Goal: Navigation & Orientation: Find specific page/section

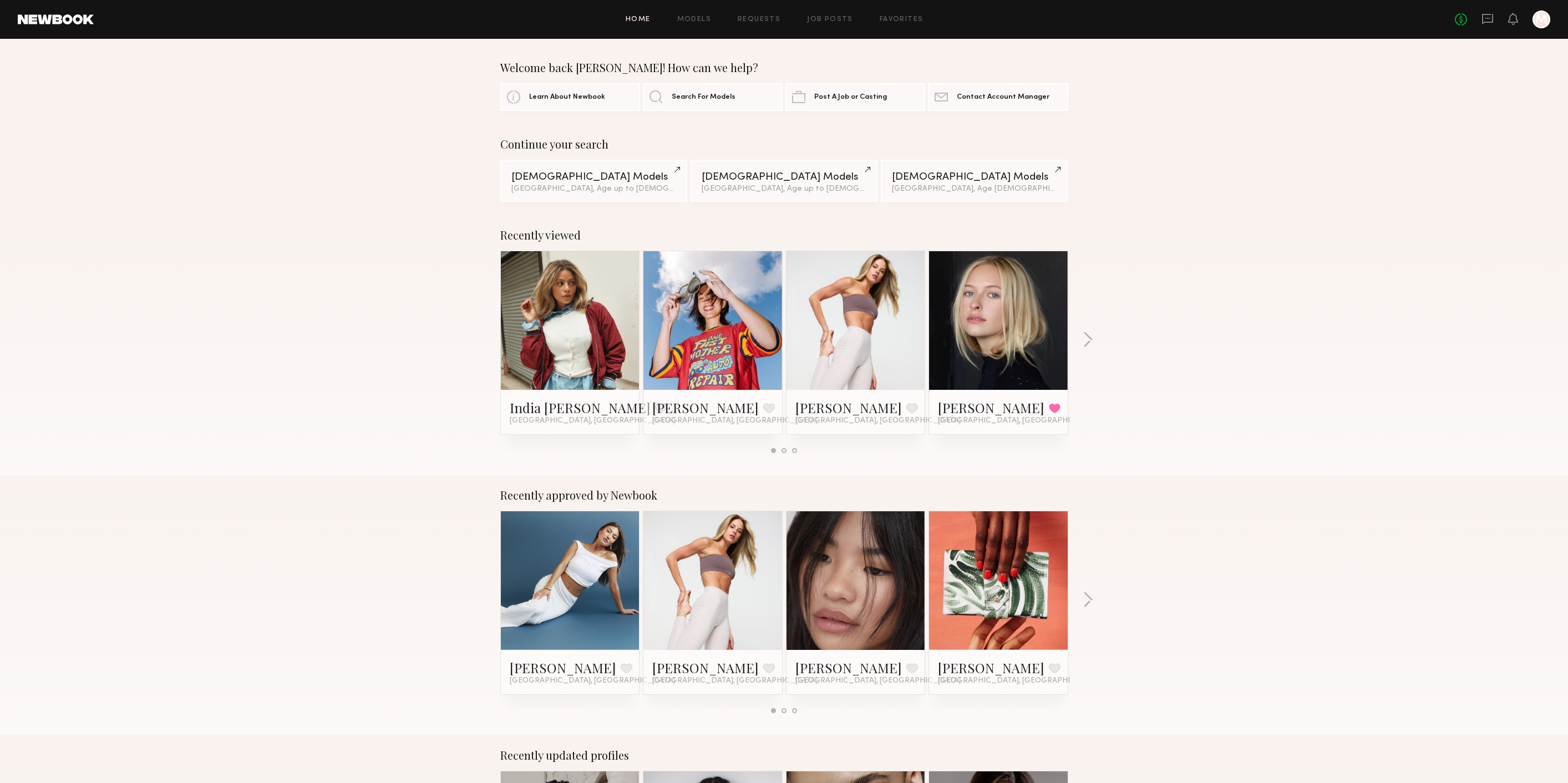
scroll to position [308, 0]
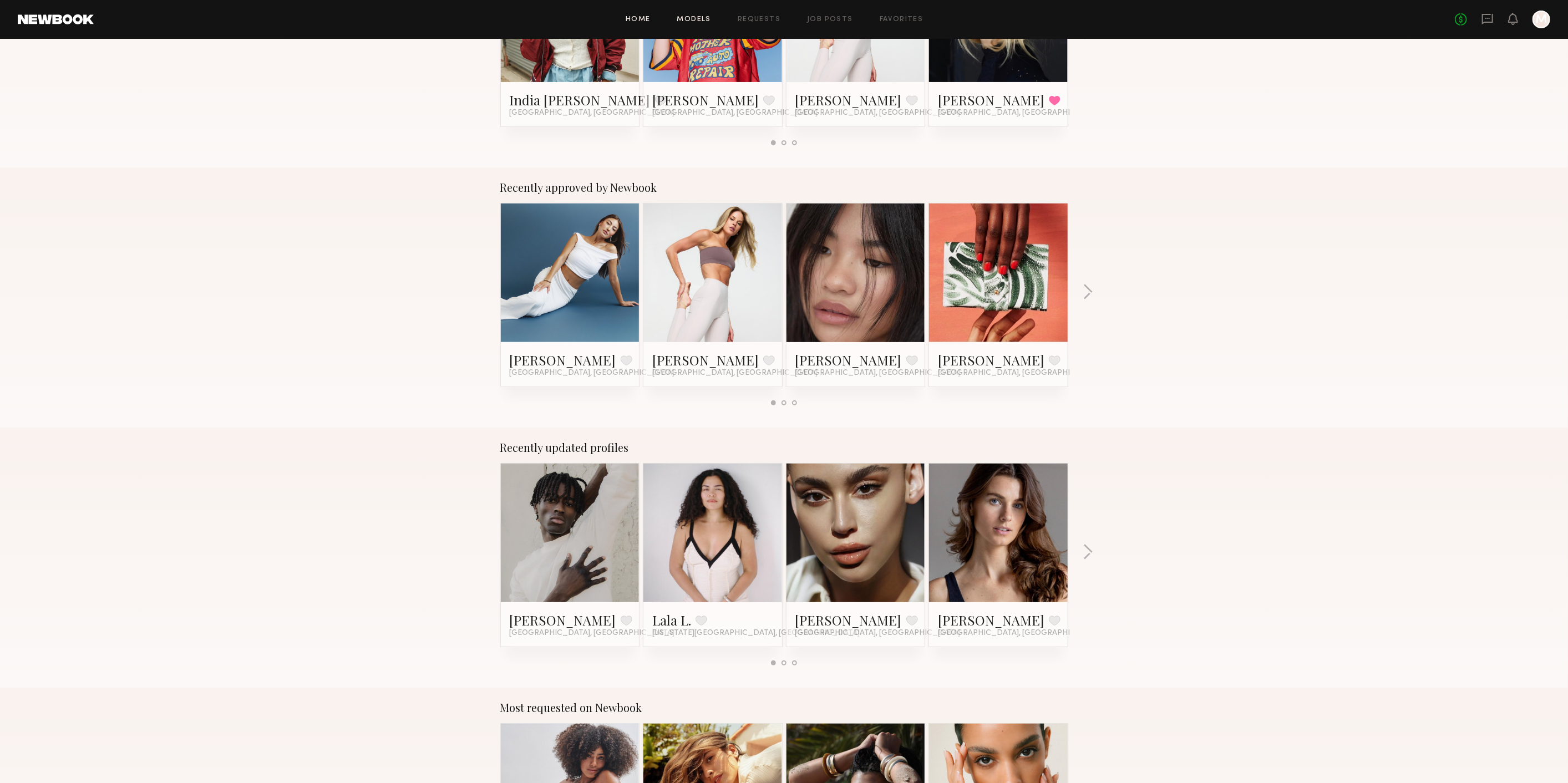
click at [694, 24] on div "Home Models Requests Job Posts Favorites Sign Out No fees up to $5,000 M" at bounding box center [822, 19] width 1456 height 18
click at [712, 11] on div "Home Models Requests Job Posts Favorites Sign Out No fees up to $5,000 M" at bounding box center [822, 19] width 1456 height 18
click at [702, 21] on link "Models" at bounding box center [694, 20] width 33 height 7
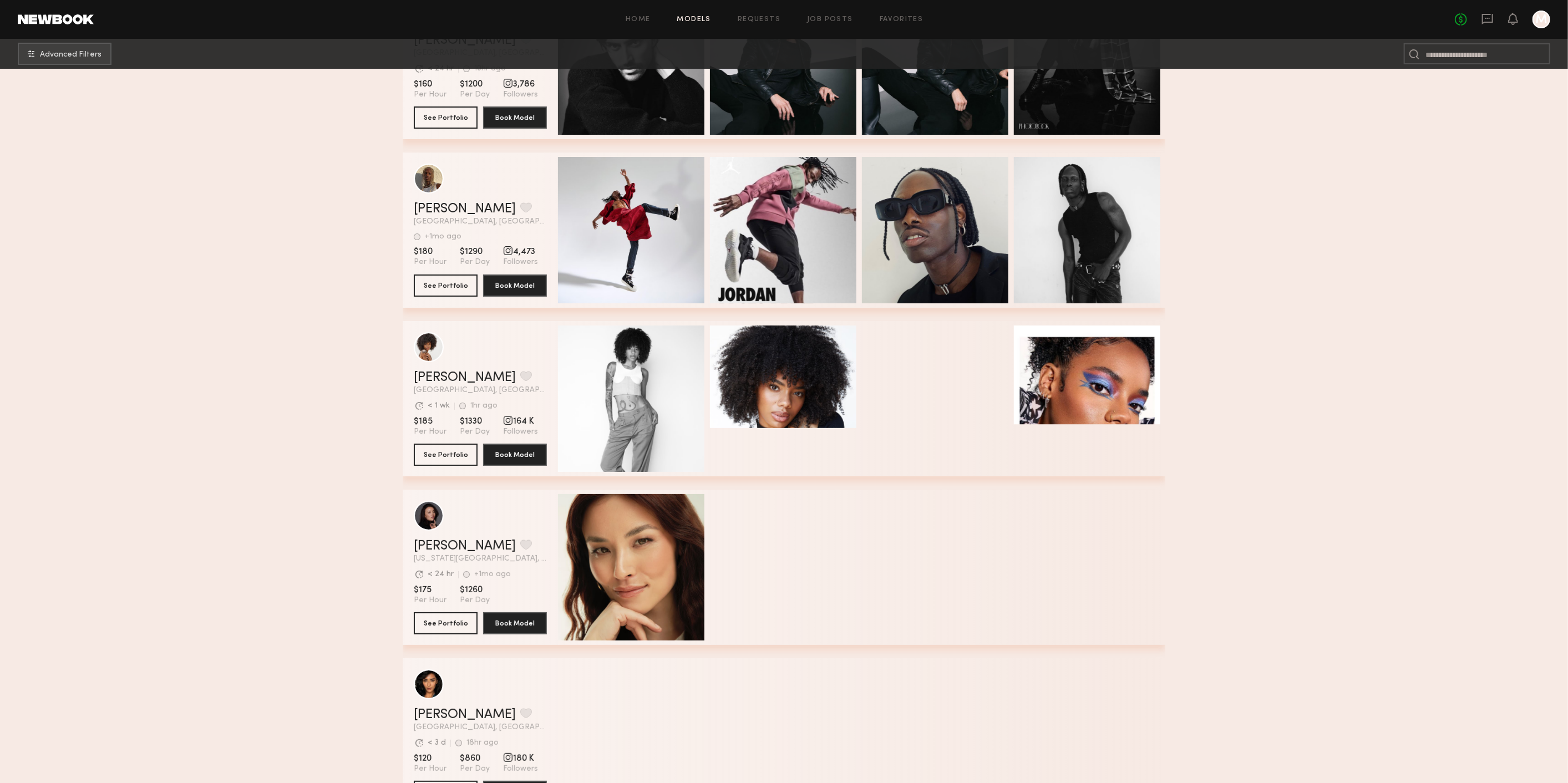
scroll to position [7712, 0]
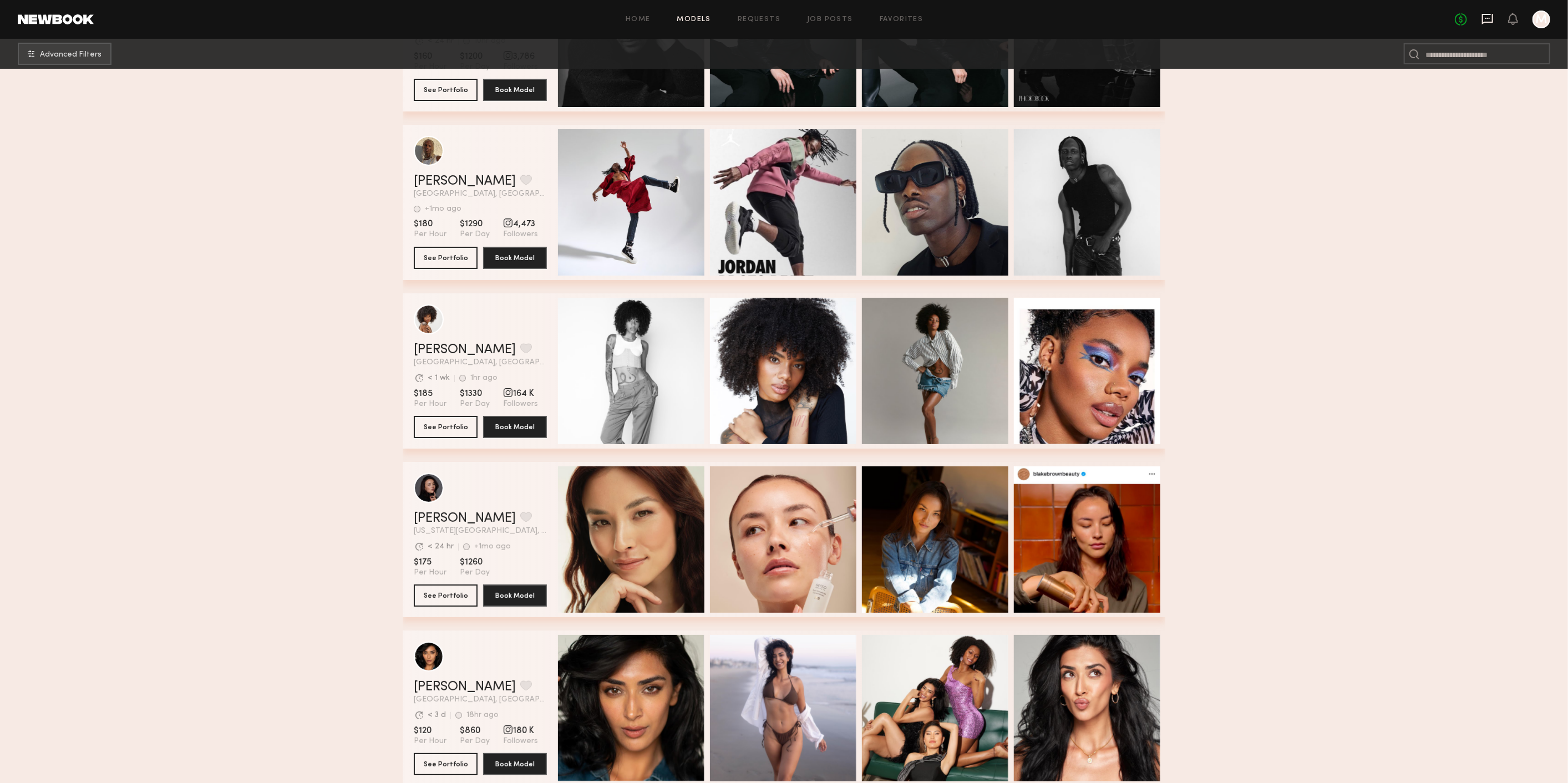
click at [1491, 23] on icon at bounding box center [1487, 19] width 11 height 10
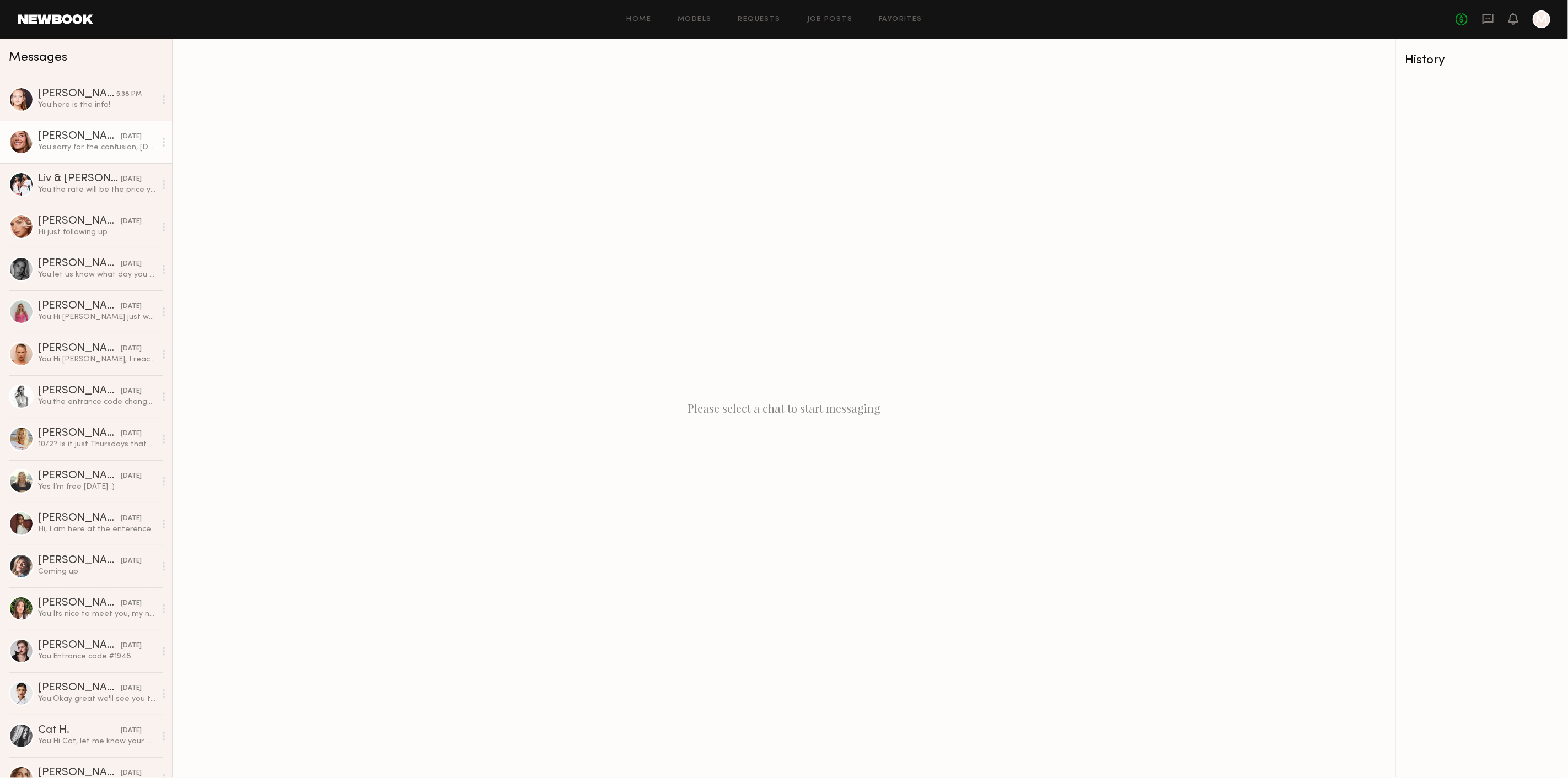
click at [93, 131] on div "Serena M." at bounding box center [79, 136] width 83 height 11
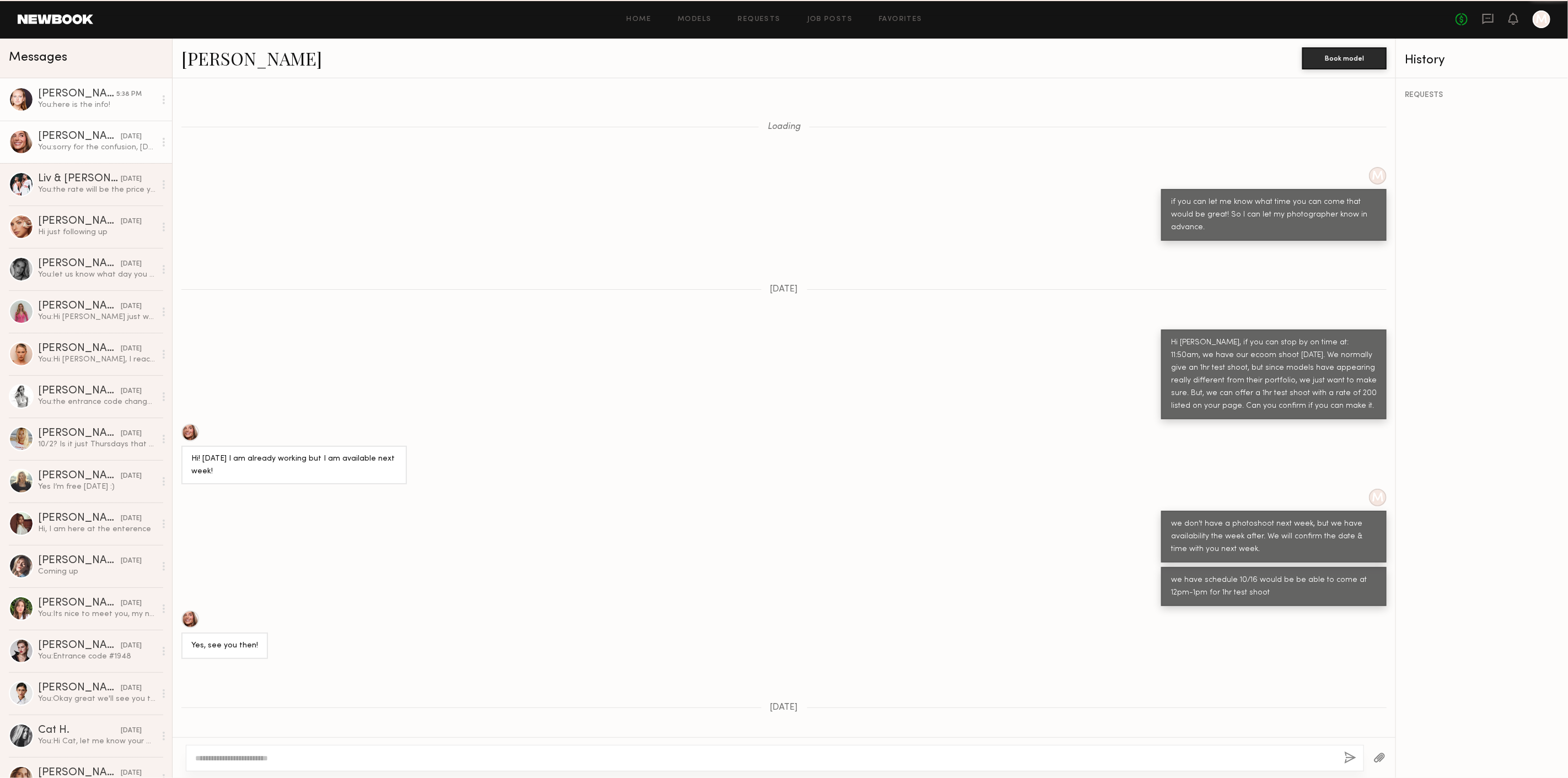
scroll to position [183, 0]
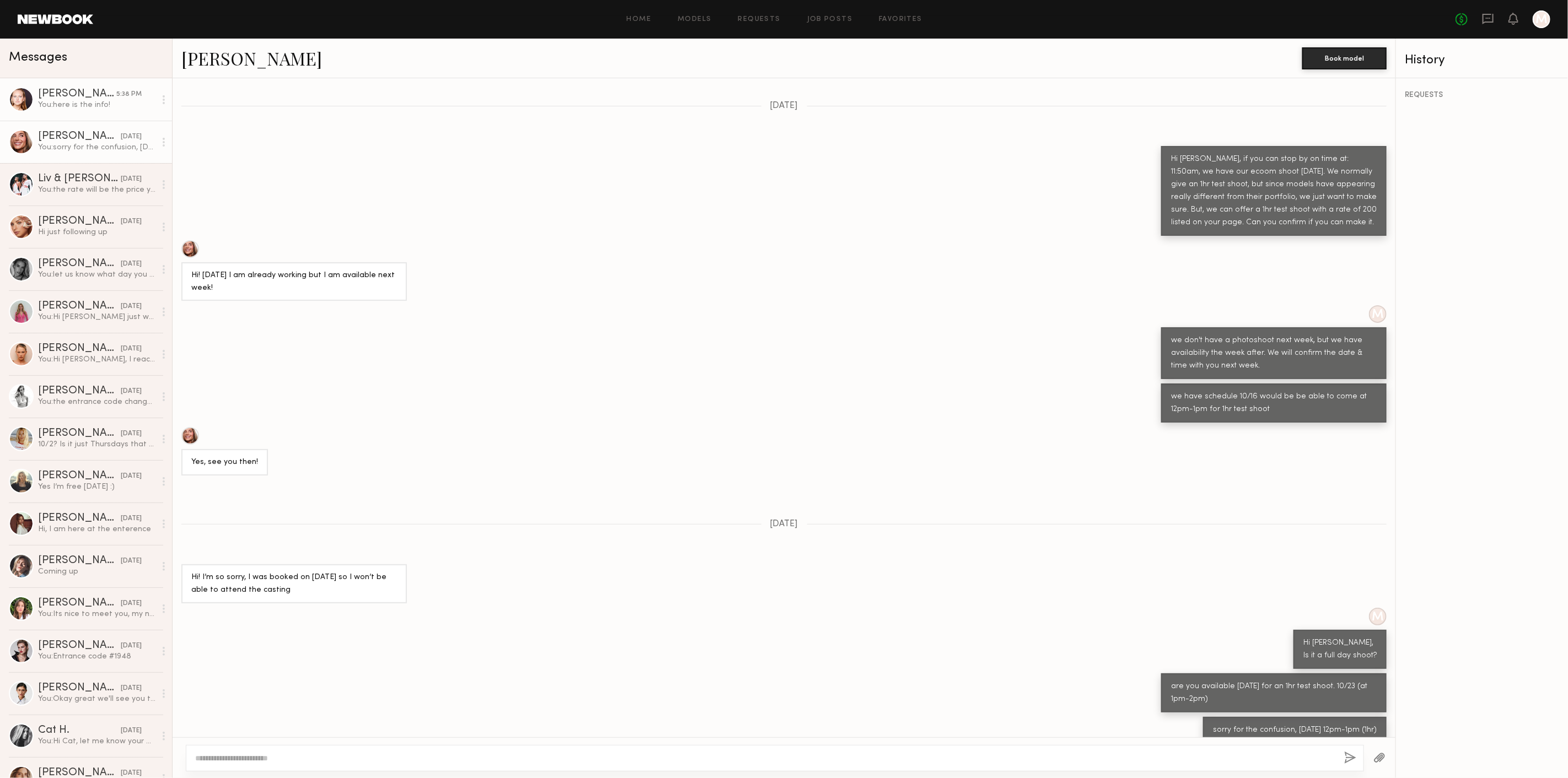
click at [97, 107] on div "You: here is the info!" at bounding box center [97, 105] width 118 height 10
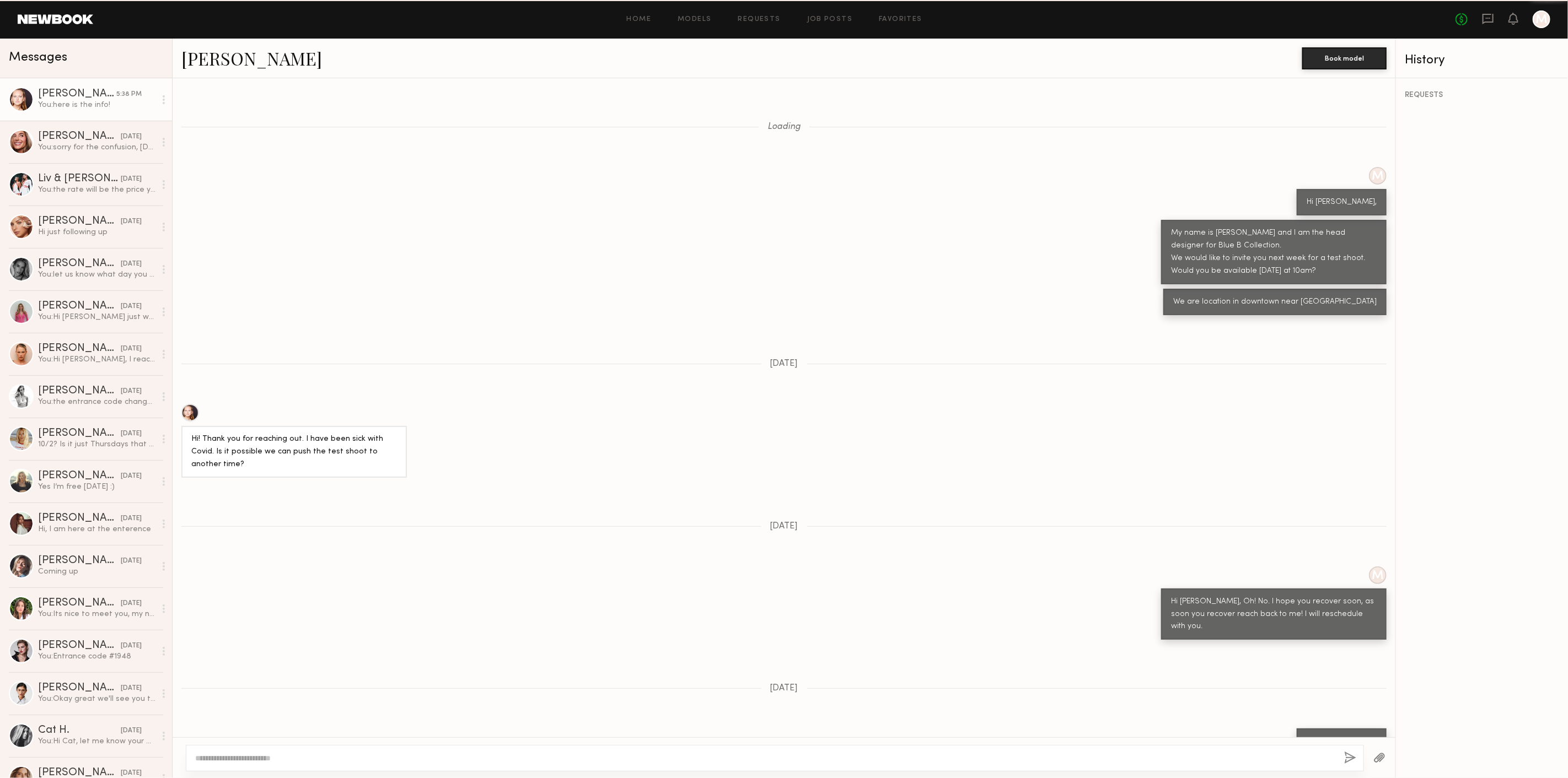
scroll to position [588, 0]
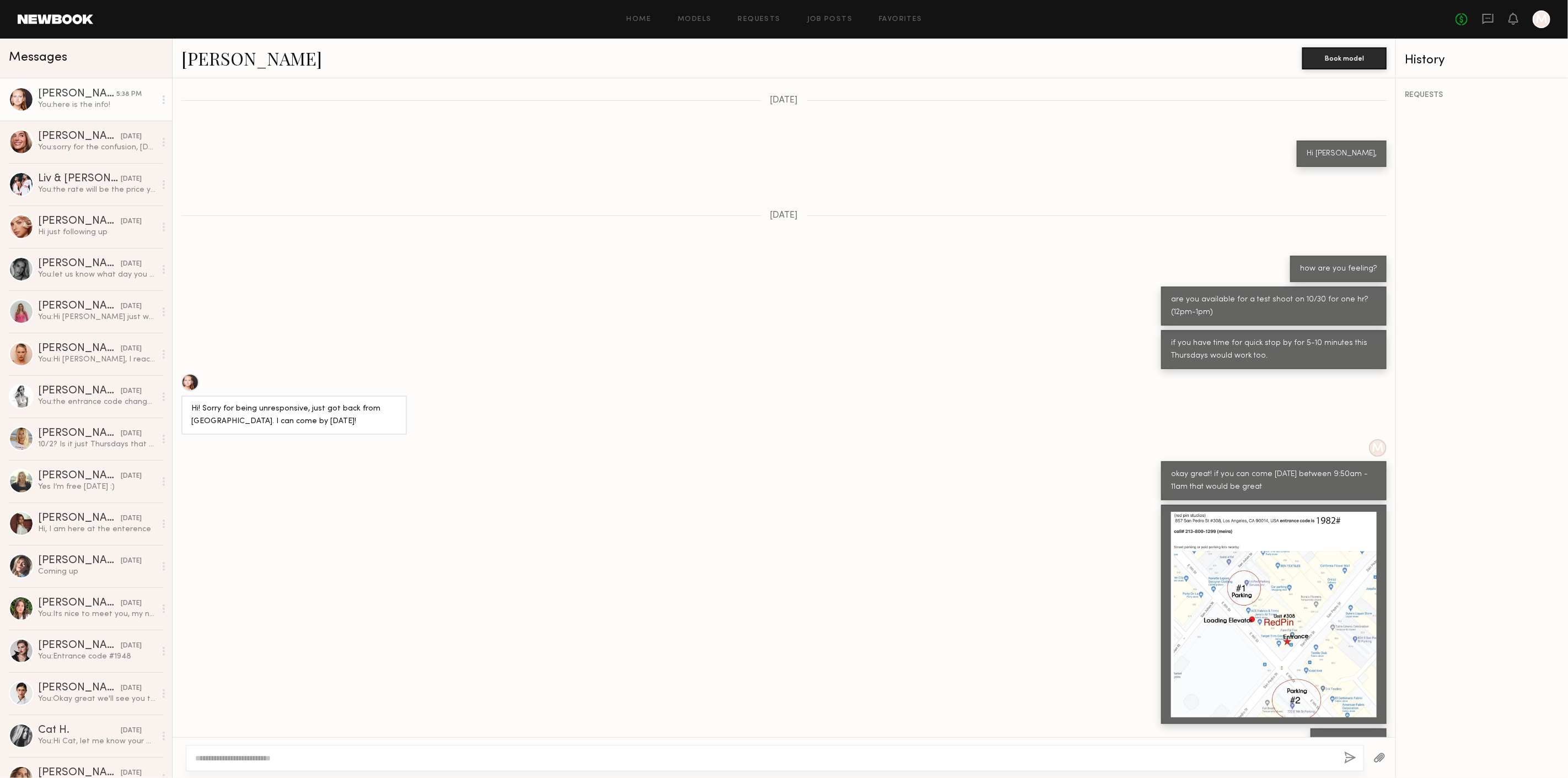
type textarea "*"
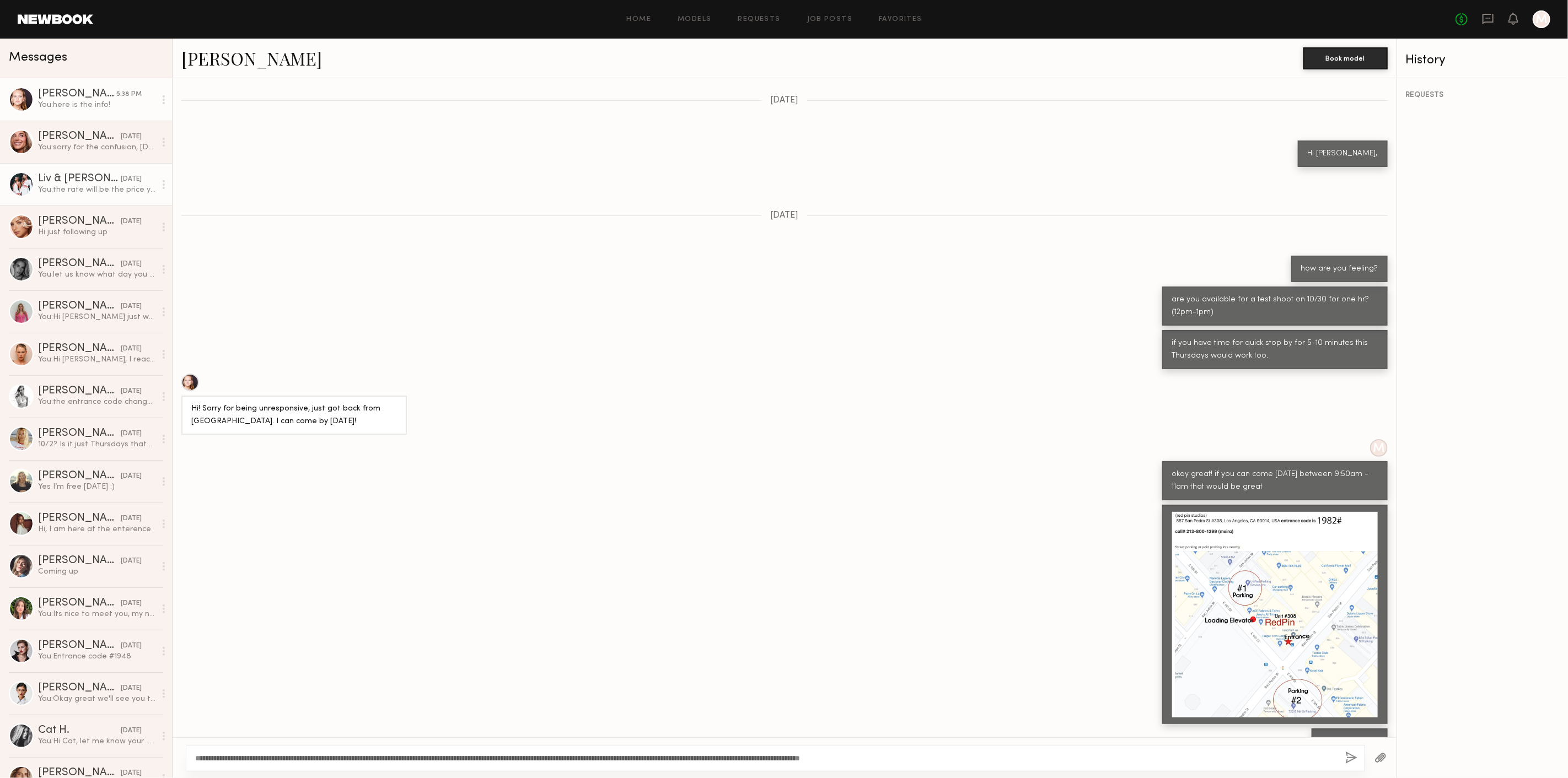
type textarea "**********"
click at [88, 189] on div "You: the rate will be the price you have mentioned for that hr" at bounding box center [97, 190] width 118 height 10
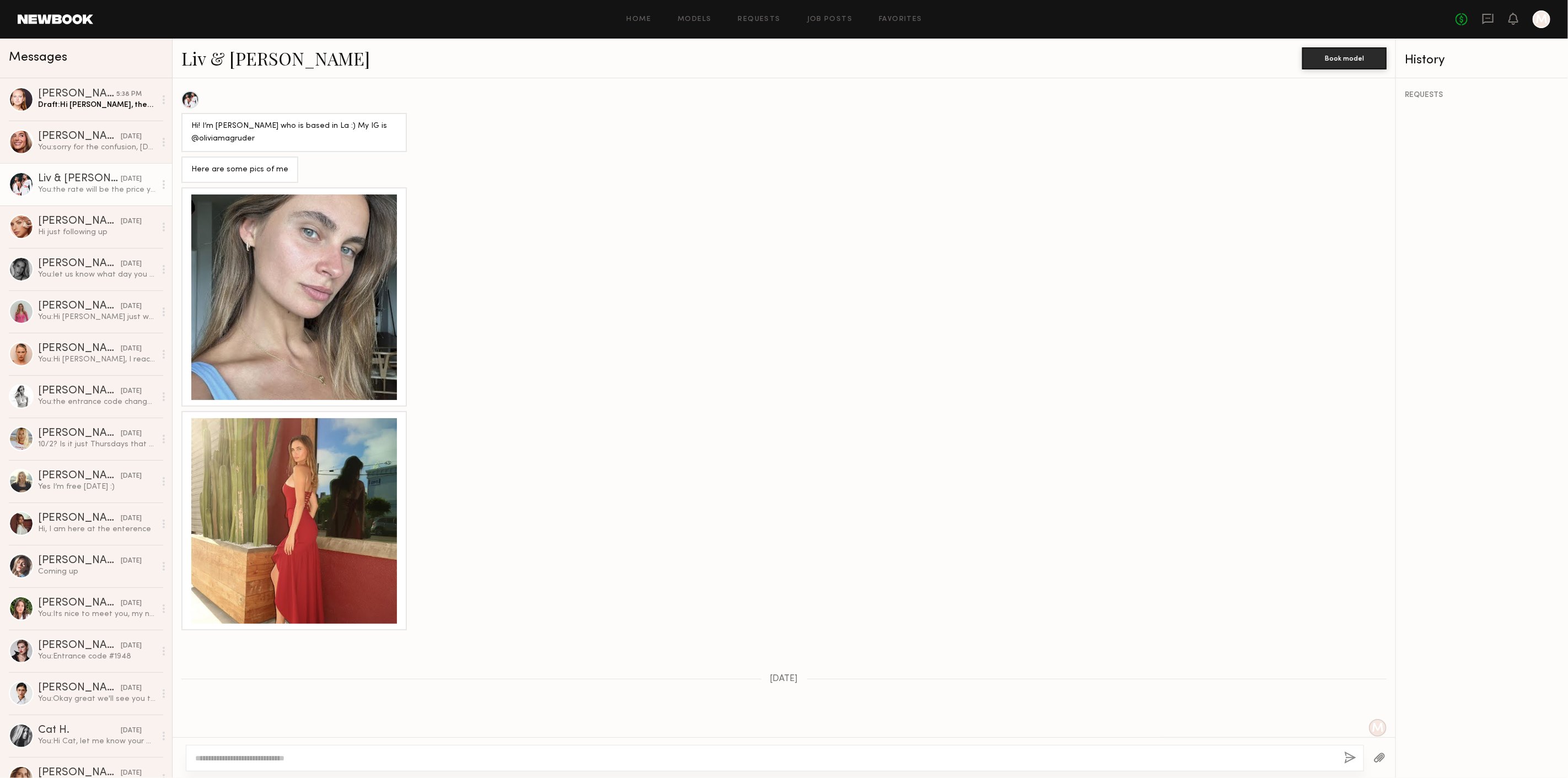
scroll to position [821, 0]
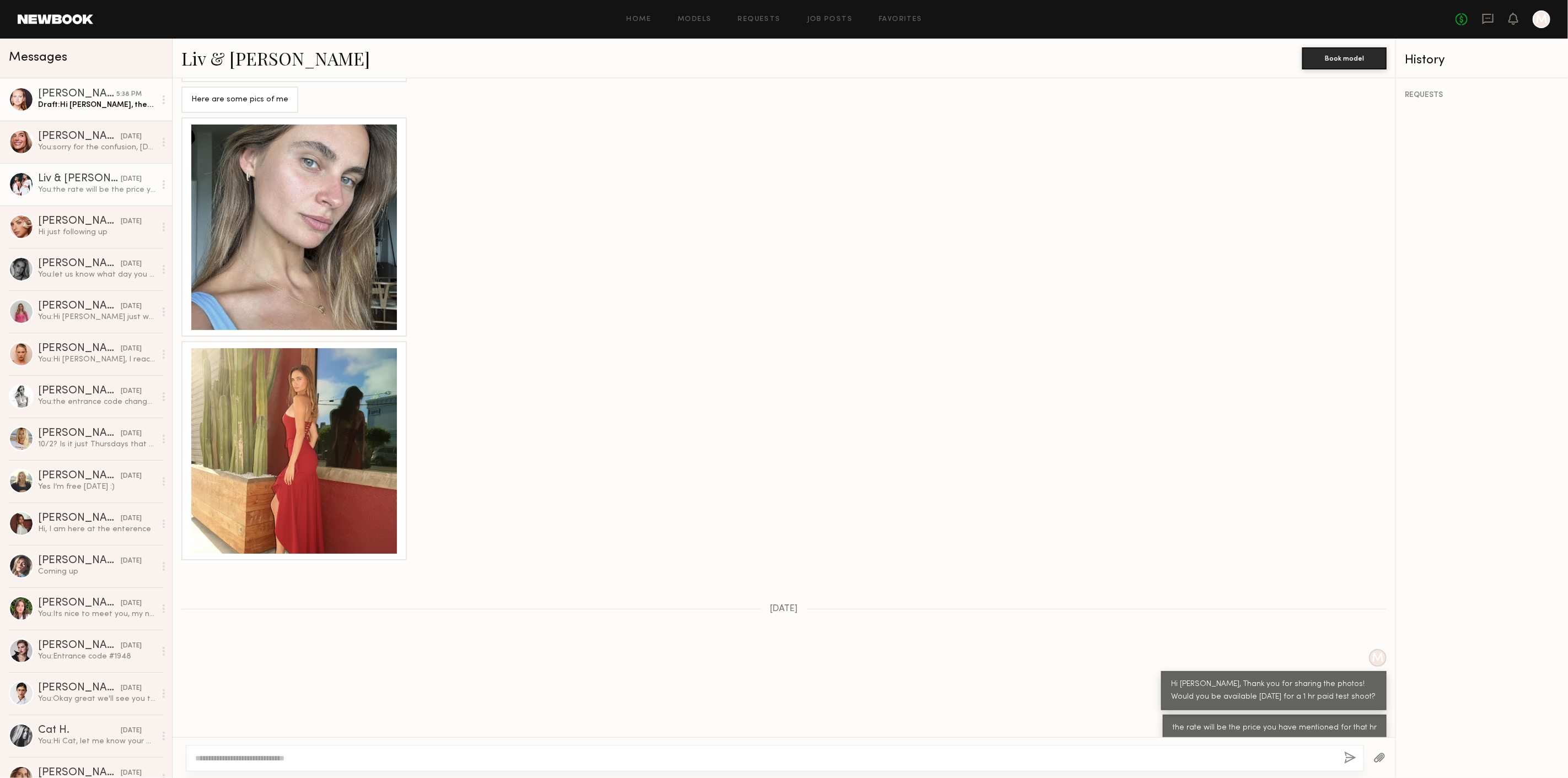
click at [59, 101] on div "Draft: Hi Savanna, there are some changes,would you be able to sent your most r…" at bounding box center [97, 105] width 118 height 10
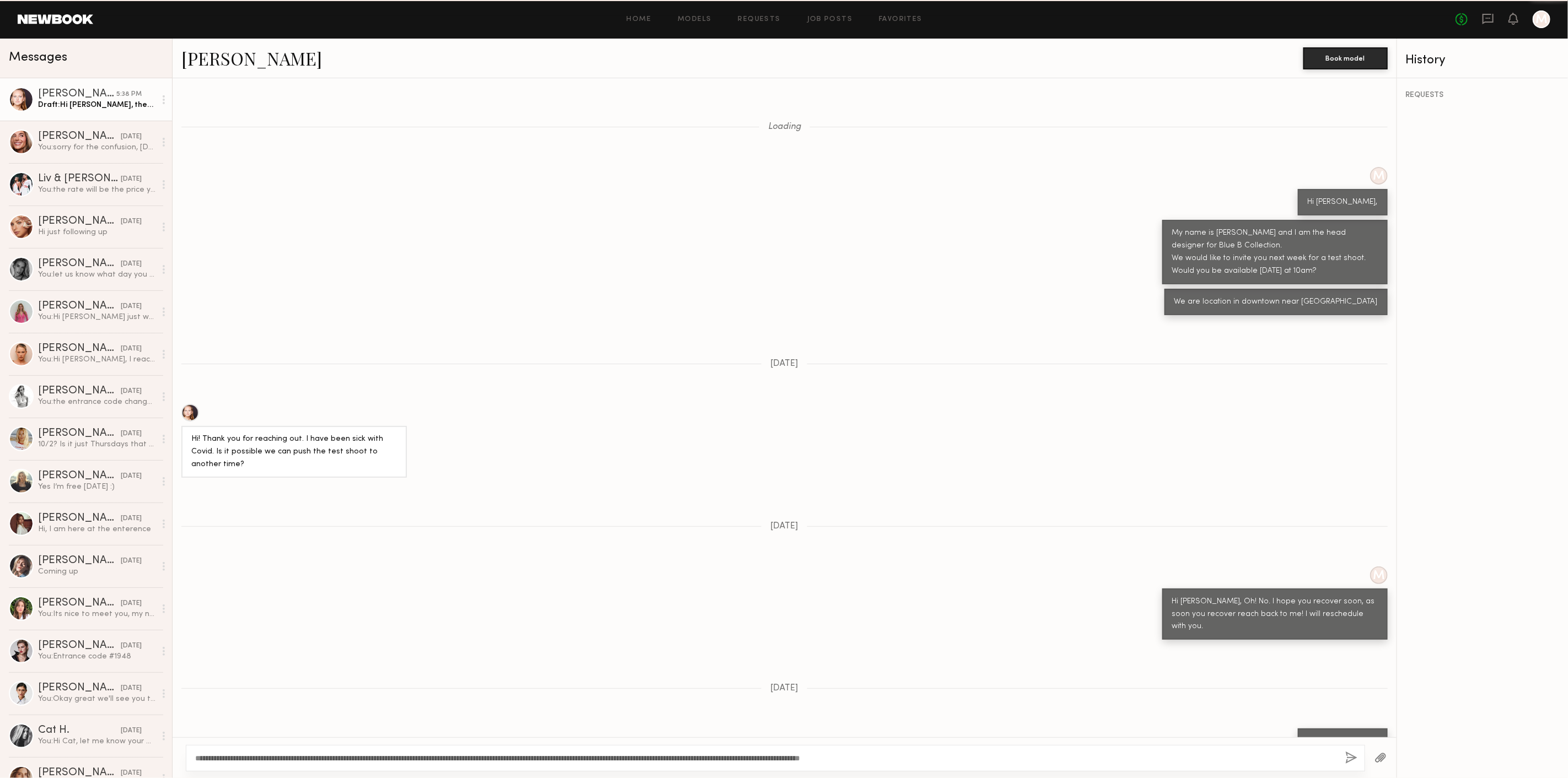
scroll to position [588, 0]
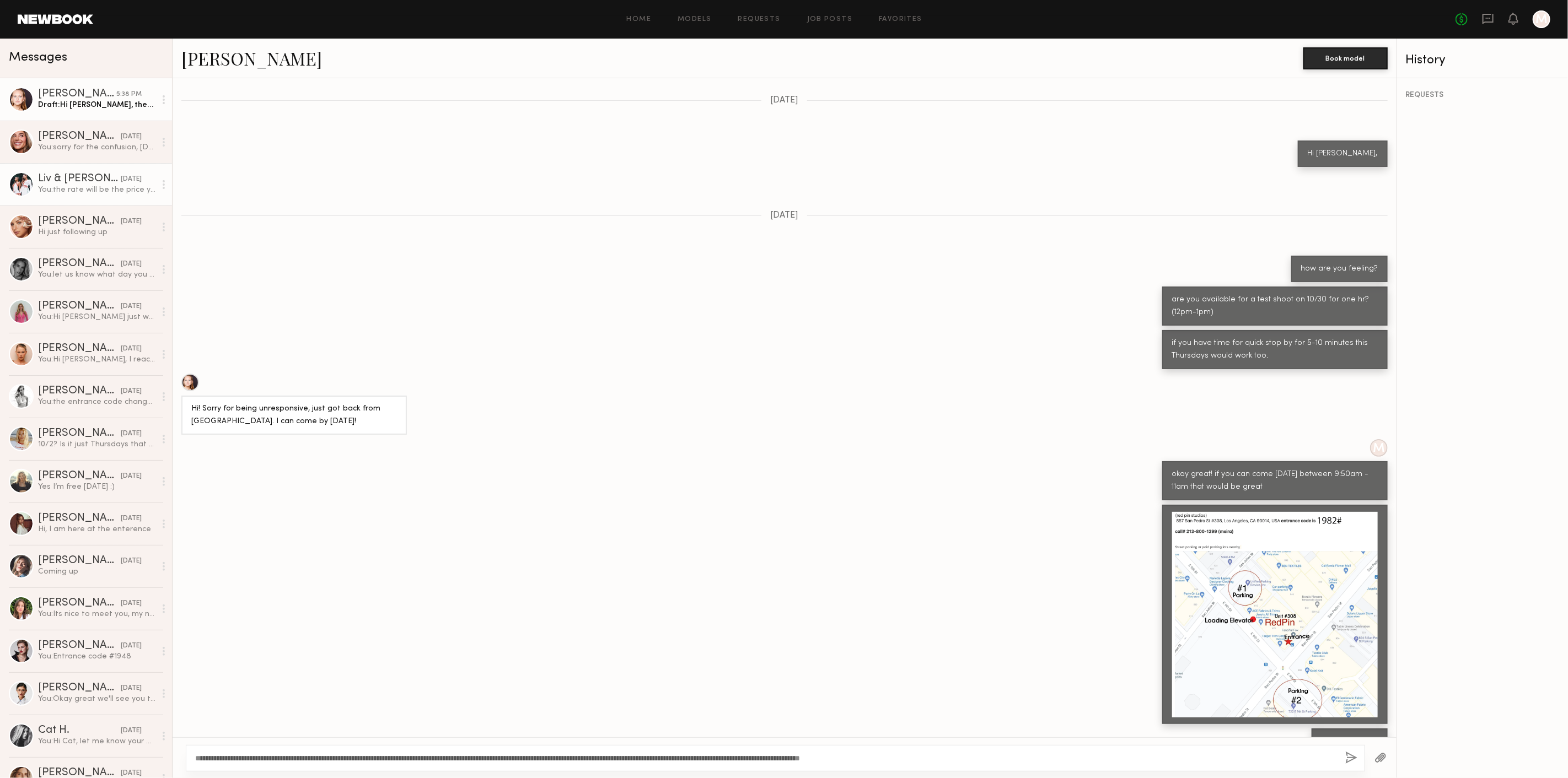
click at [76, 176] on div "Liv & Maddie M." at bounding box center [79, 179] width 83 height 11
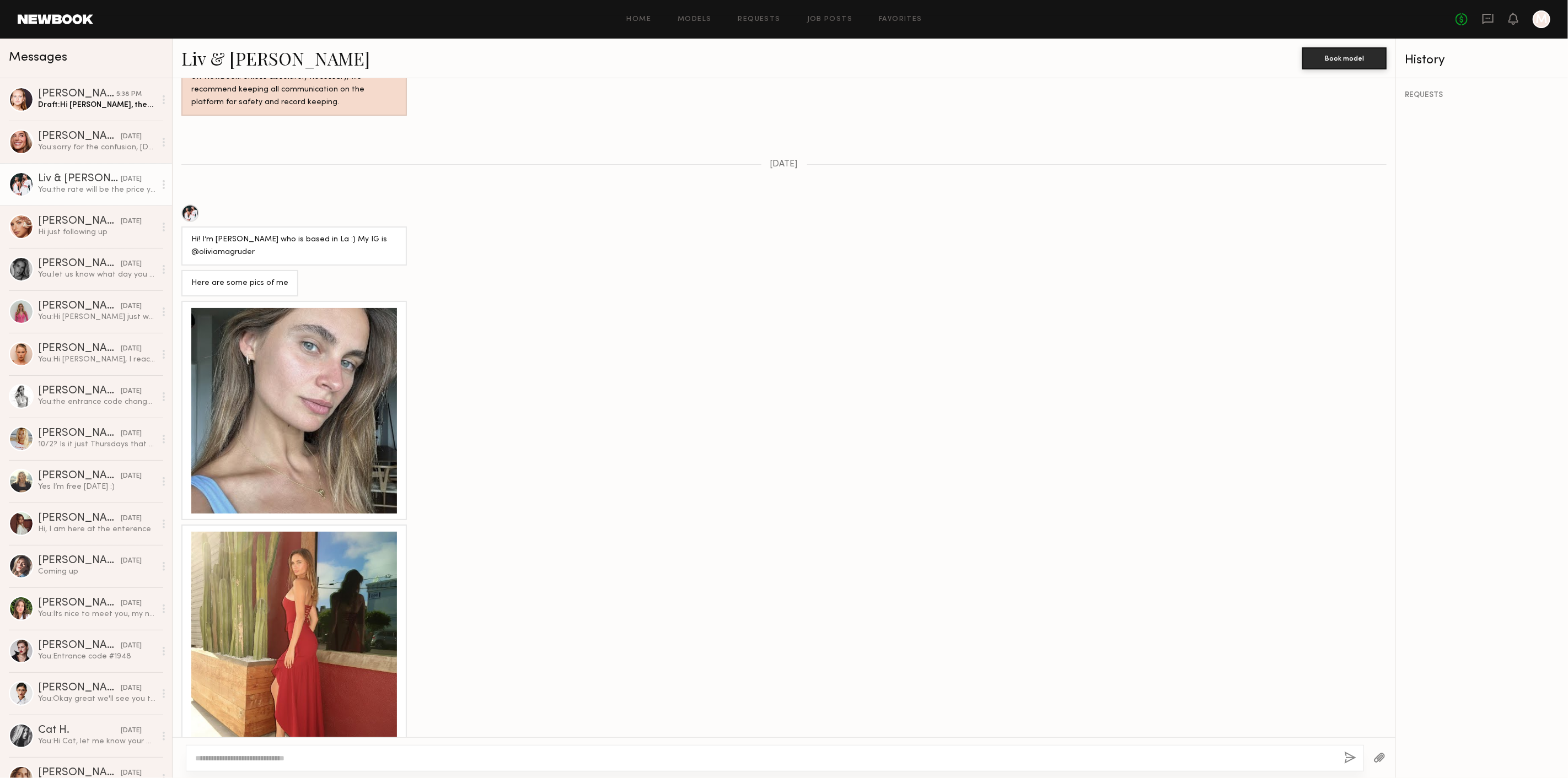
scroll to position [821, 0]
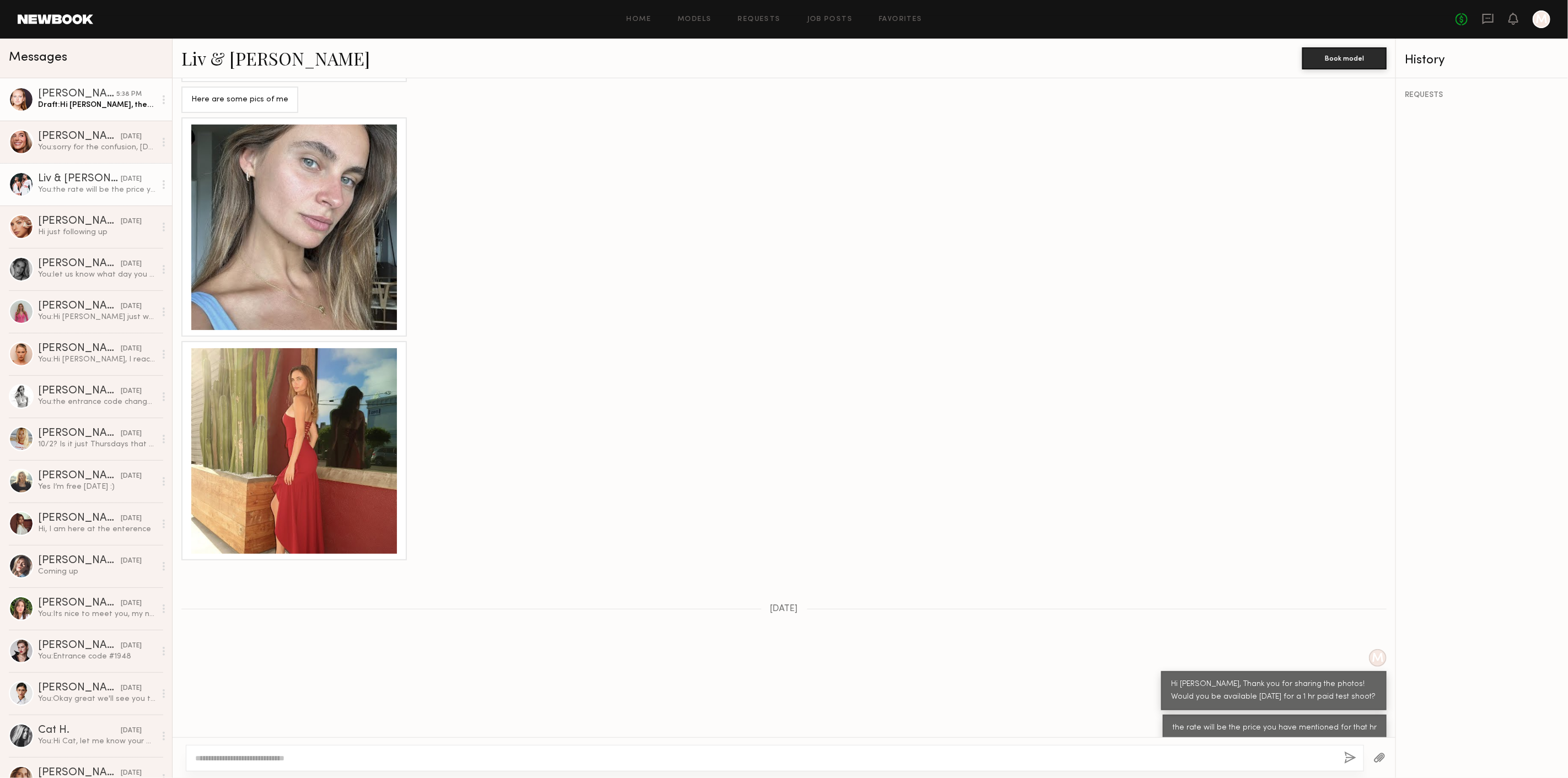
click at [94, 108] on div "Draft: Hi Savanna, there are some changes,would you be able to sent your most r…" at bounding box center [97, 105] width 118 height 10
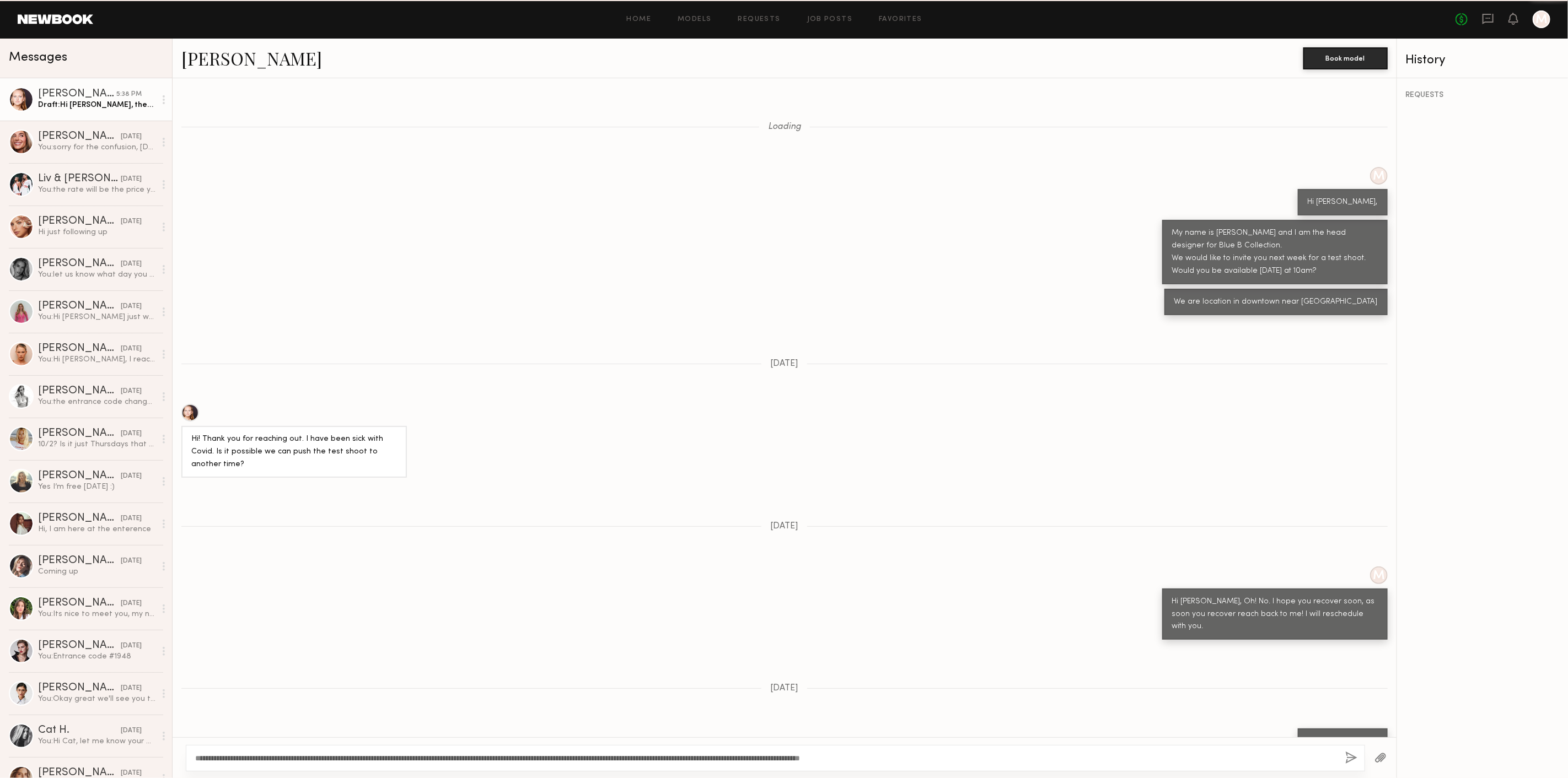
scroll to position [588, 0]
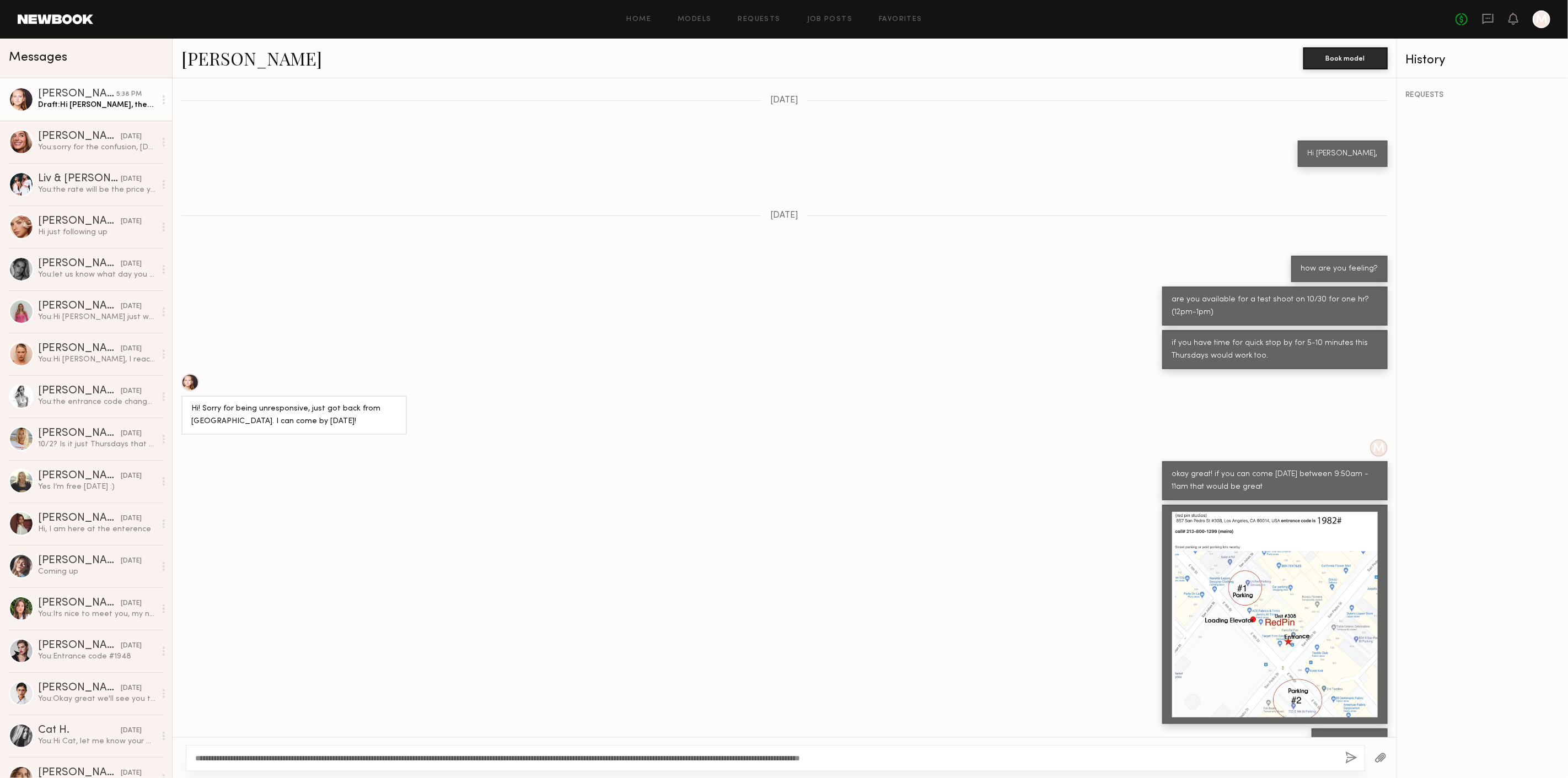
click at [313, 758] on textarea "**********" at bounding box center [766, 758] width 1142 height 11
click at [387, 762] on textarea "**********" at bounding box center [766, 758] width 1142 height 11
click at [990, 754] on textarea "**********" at bounding box center [766, 758] width 1142 height 11
type textarea "**********"
click at [129, 189] on div "You: the rate will be the price you have mentioned for that hr" at bounding box center [97, 190] width 118 height 10
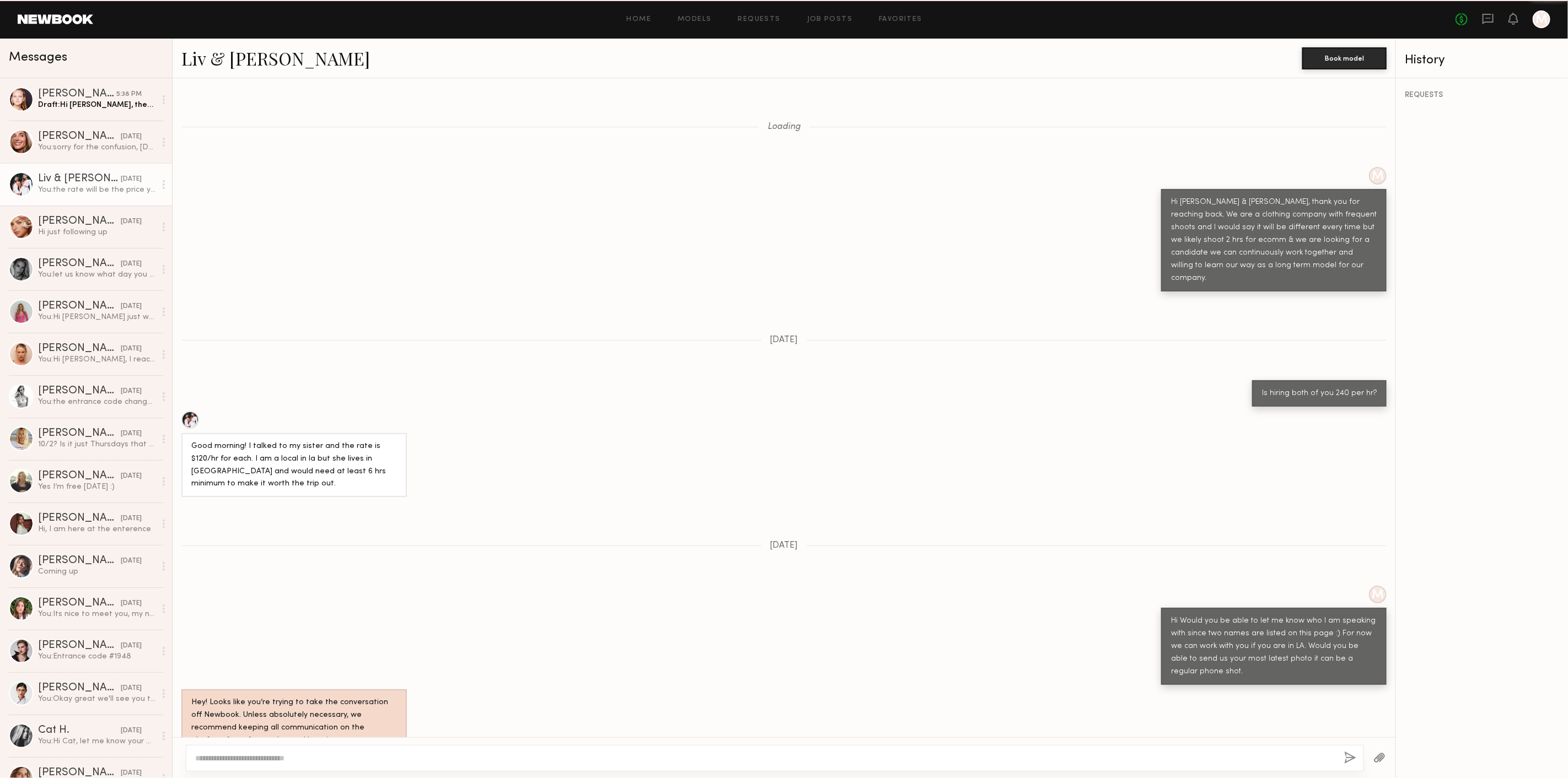
scroll to position [822, 0]
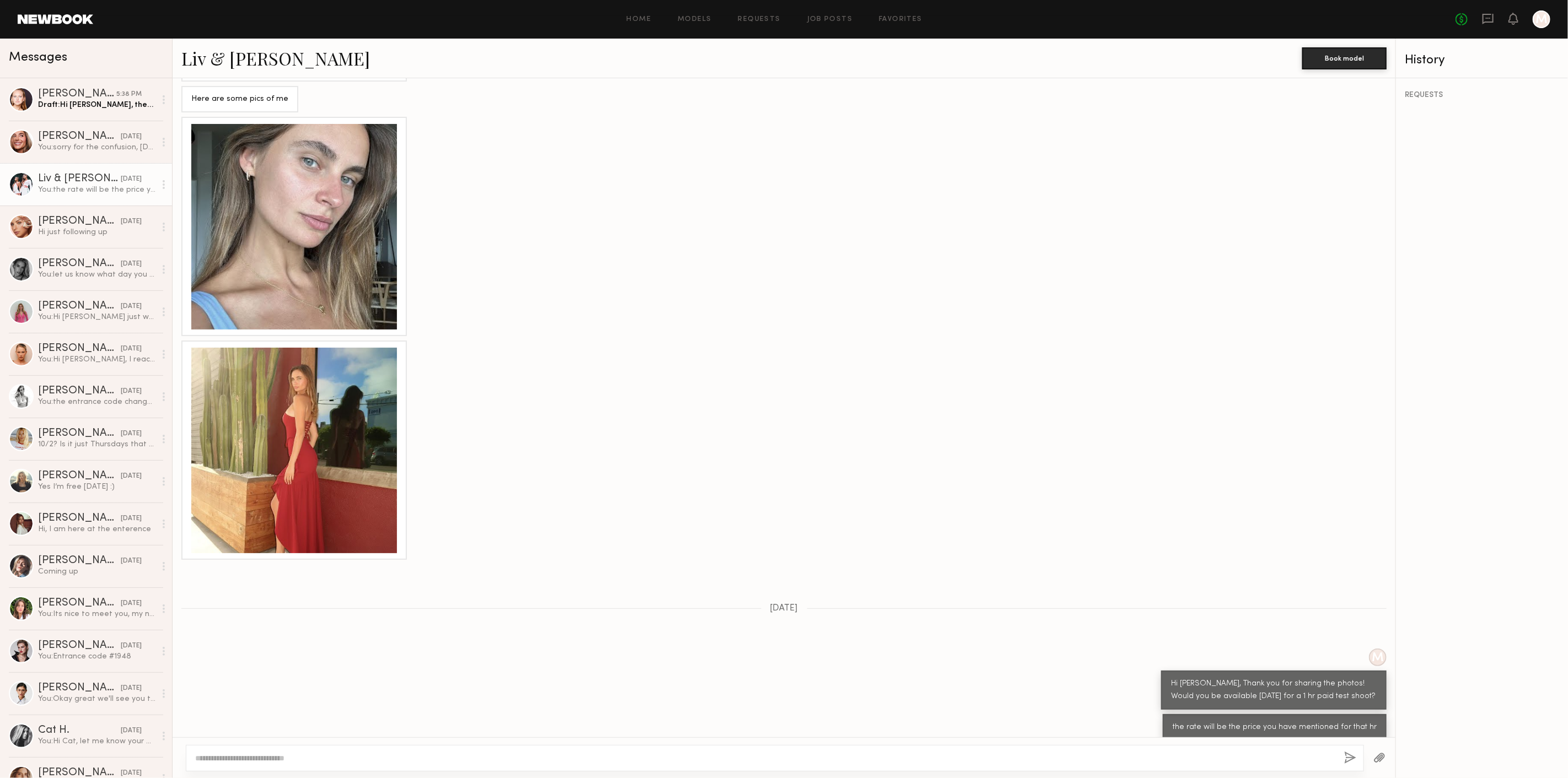
click at [1094, 756] on textarea at bounding box center [765, 758] width 1140 height 11
type textarea "**********"
click at [1345, 753] on button "button" at bounding box center [1351, 758] width 12 height 14
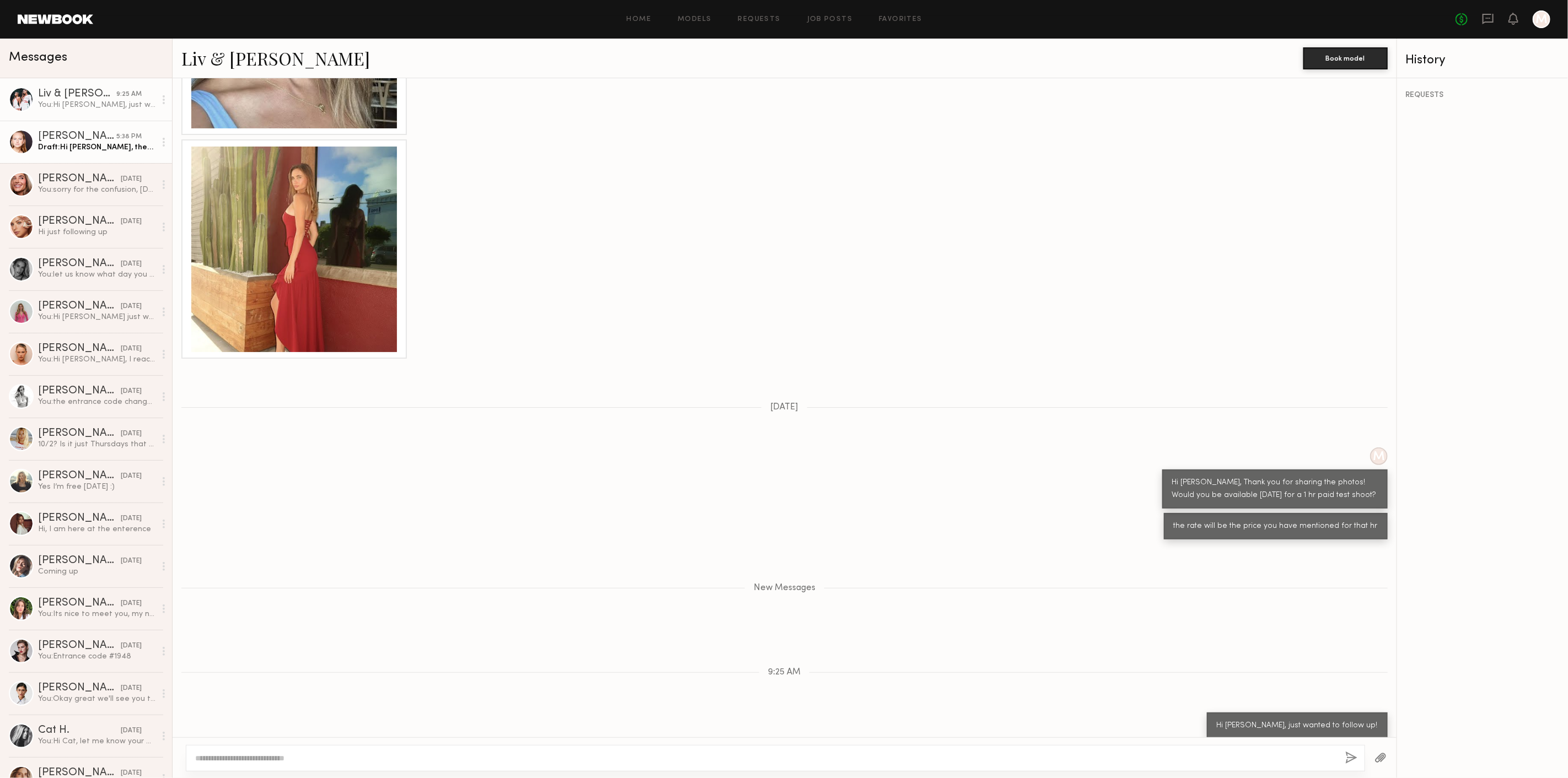
click at [80, 131] on div "Savanna G." at bounding box center [78, 136] width 78 height 11
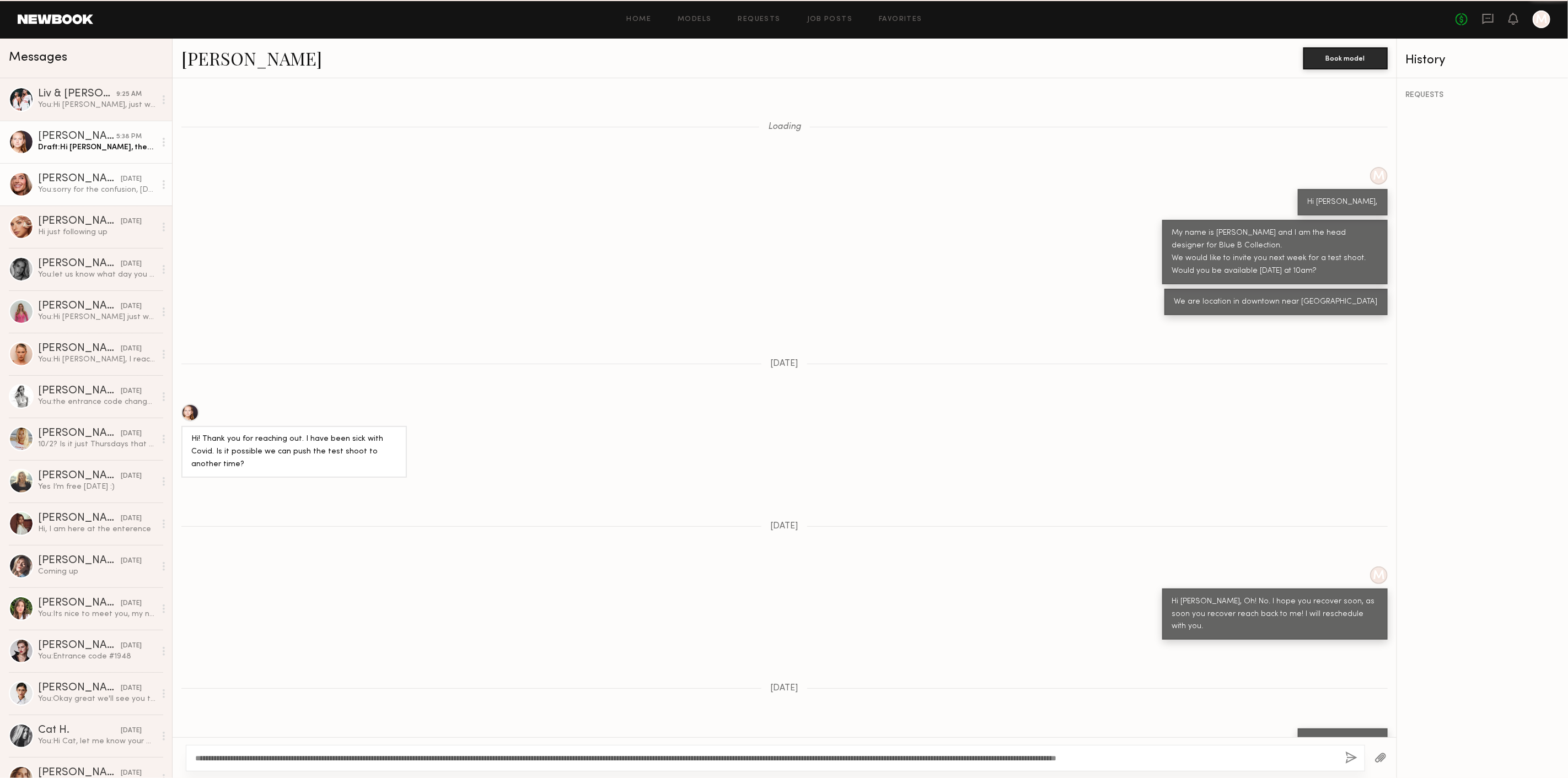
scroll to position [588, 0]
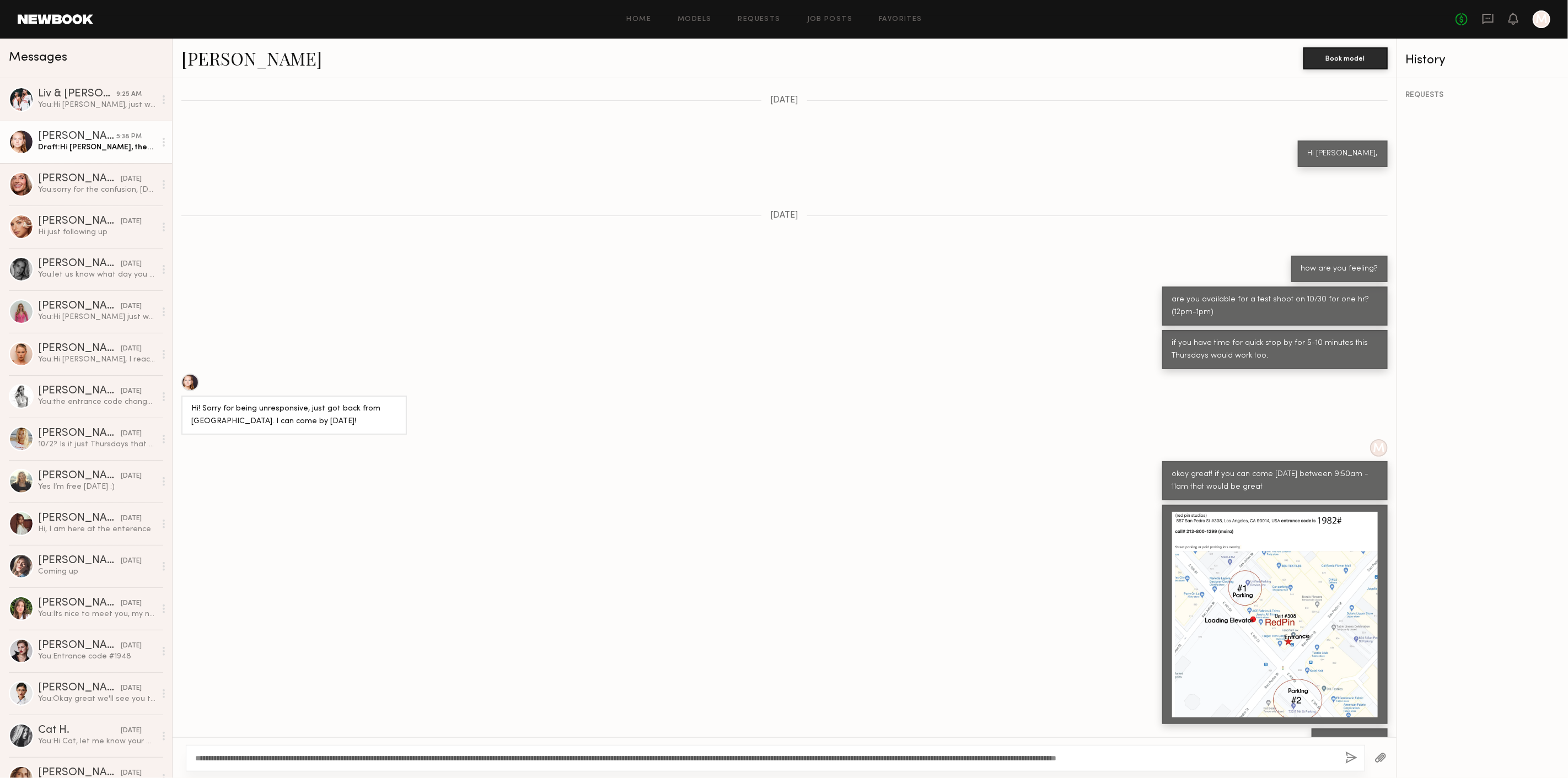
click at [1260, 756] on textarea "**********" at bounding box center [766, 758] width 1142 height 11
type textarea "**********"
click at [1349, 758] on button "button" at bounding box center [1351, 758] width 12 height 14
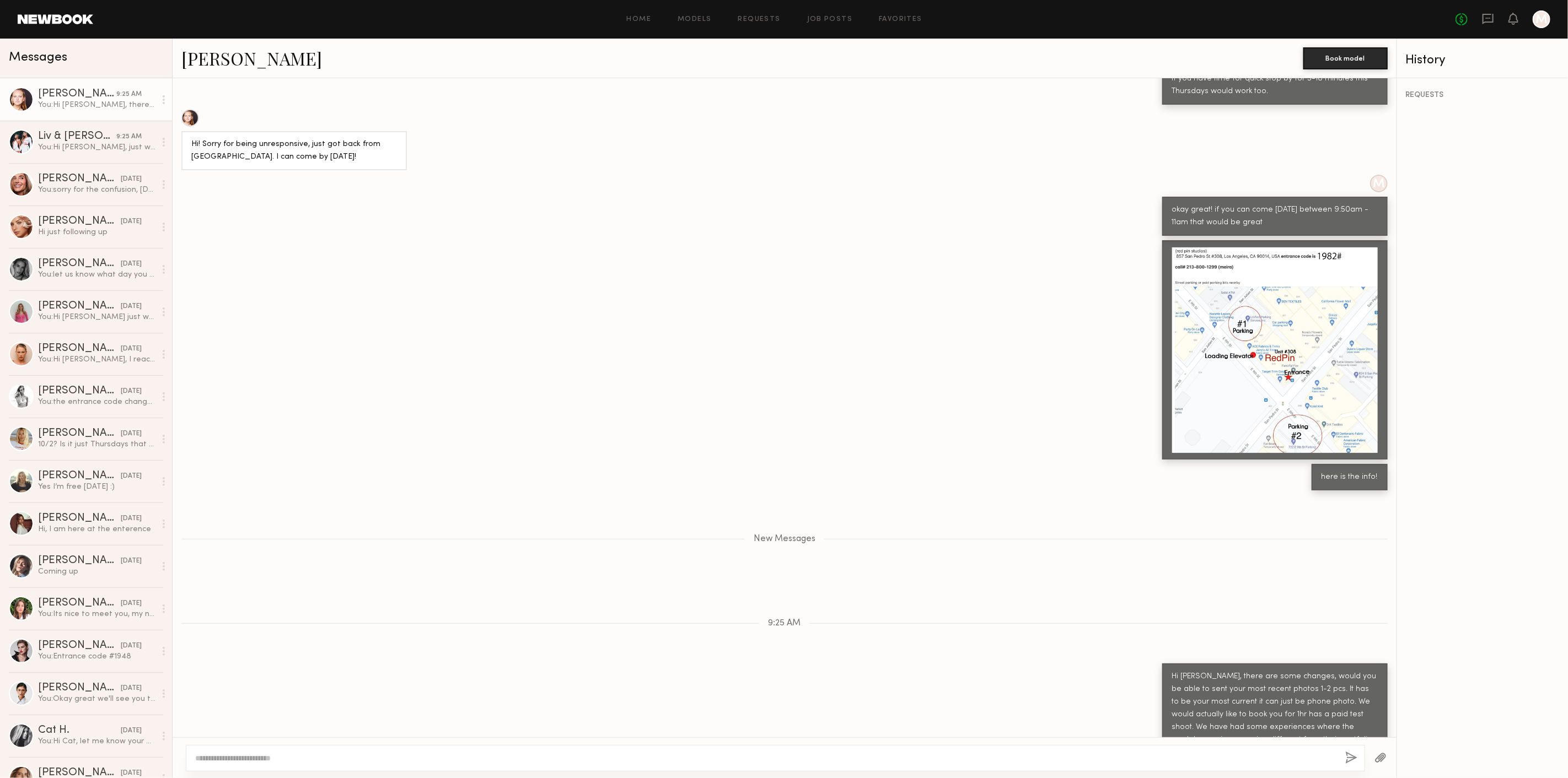
scroll to position [921, 0]
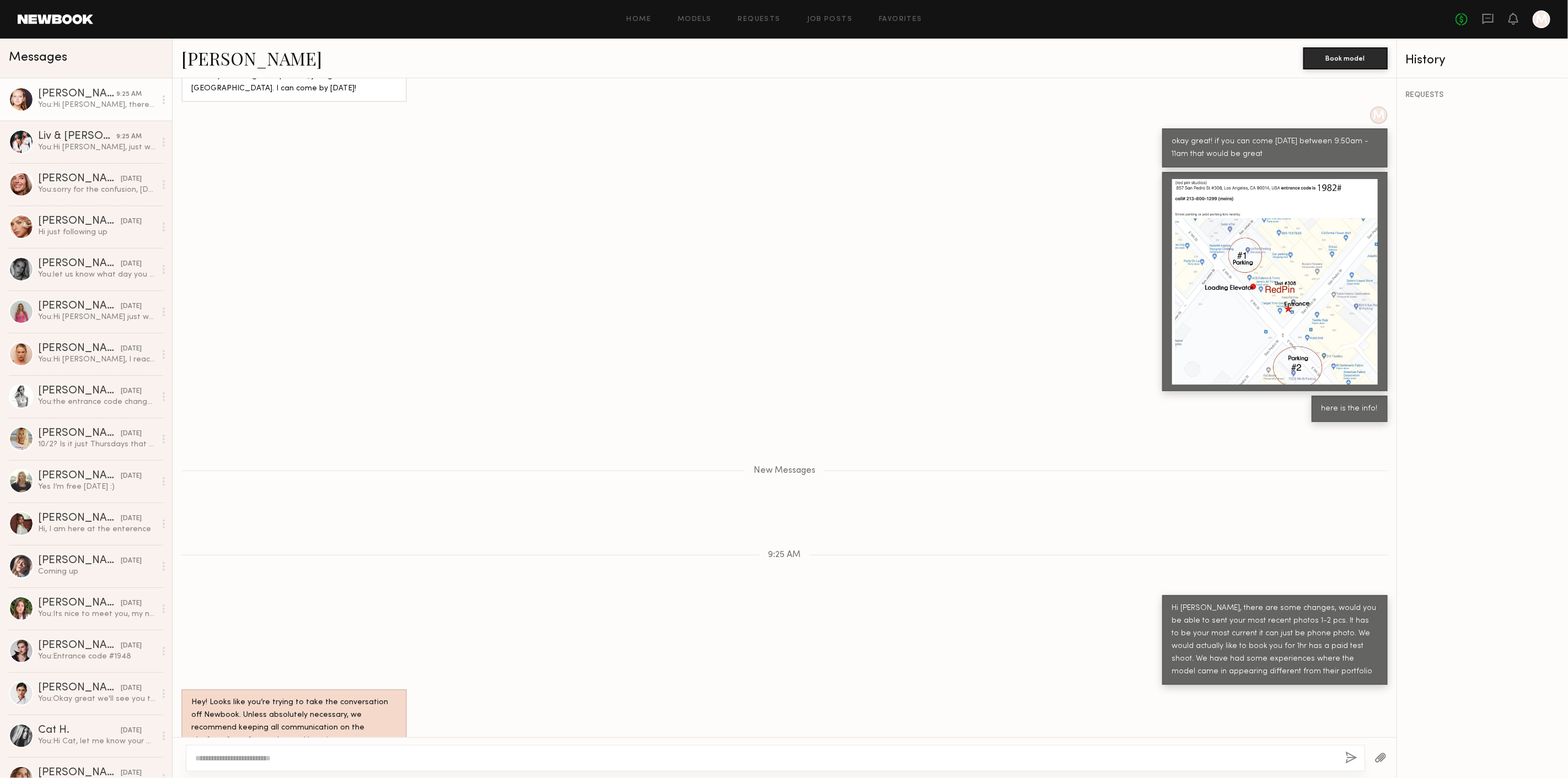
click at [1108, 745] on div at bounding box center [784, 758] width 1224 height 41
click at [1105, 756] on textarea at bounding box center [766, 758] width 1142 height 11
type textarea "**********"
click at [1348, 759] on button "button" at bounding box center [1351, 758] width 12 height 14
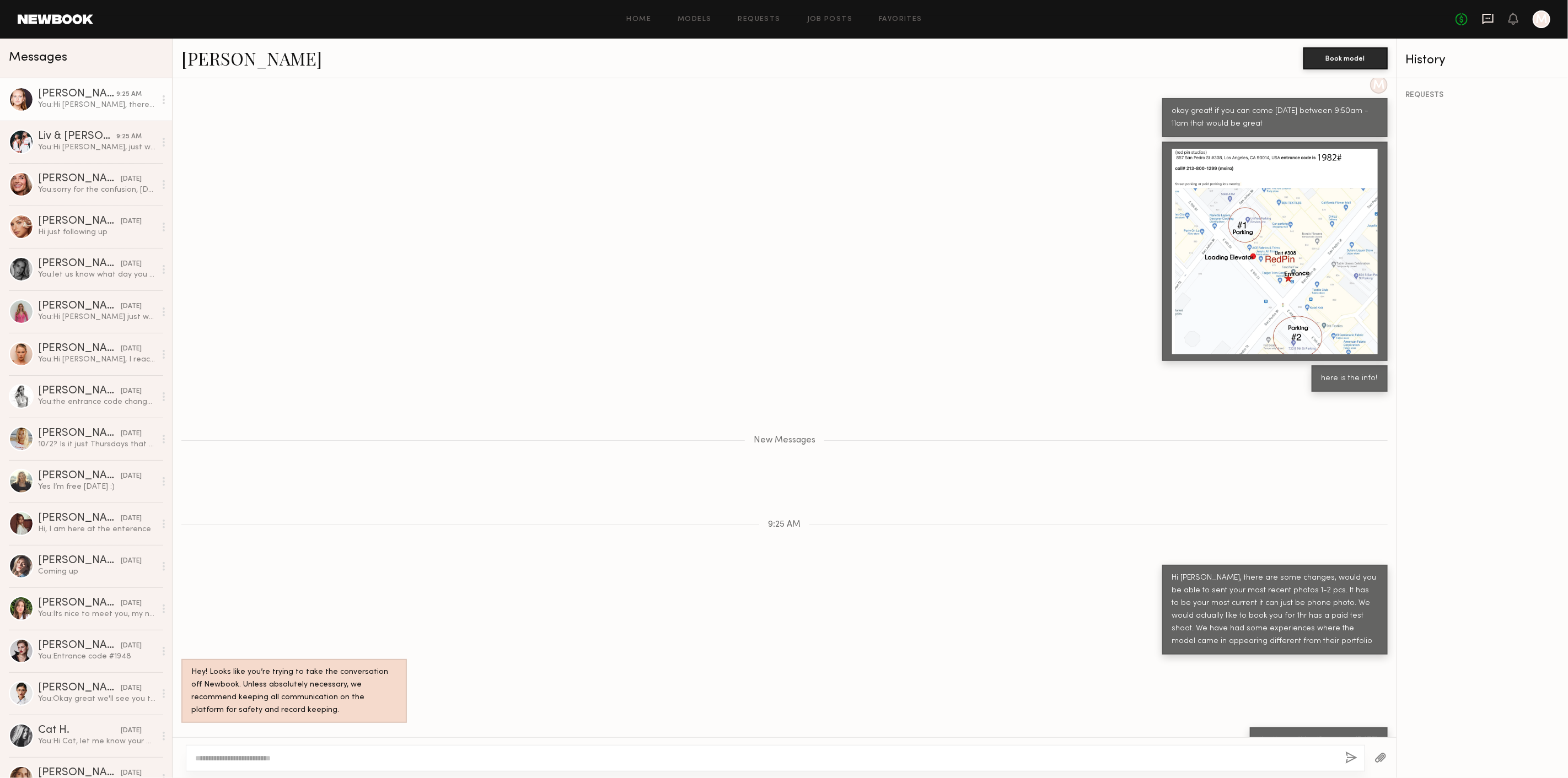
click at [1486, 24] on icon at bounding box center [1488, 19] width 12 height 12
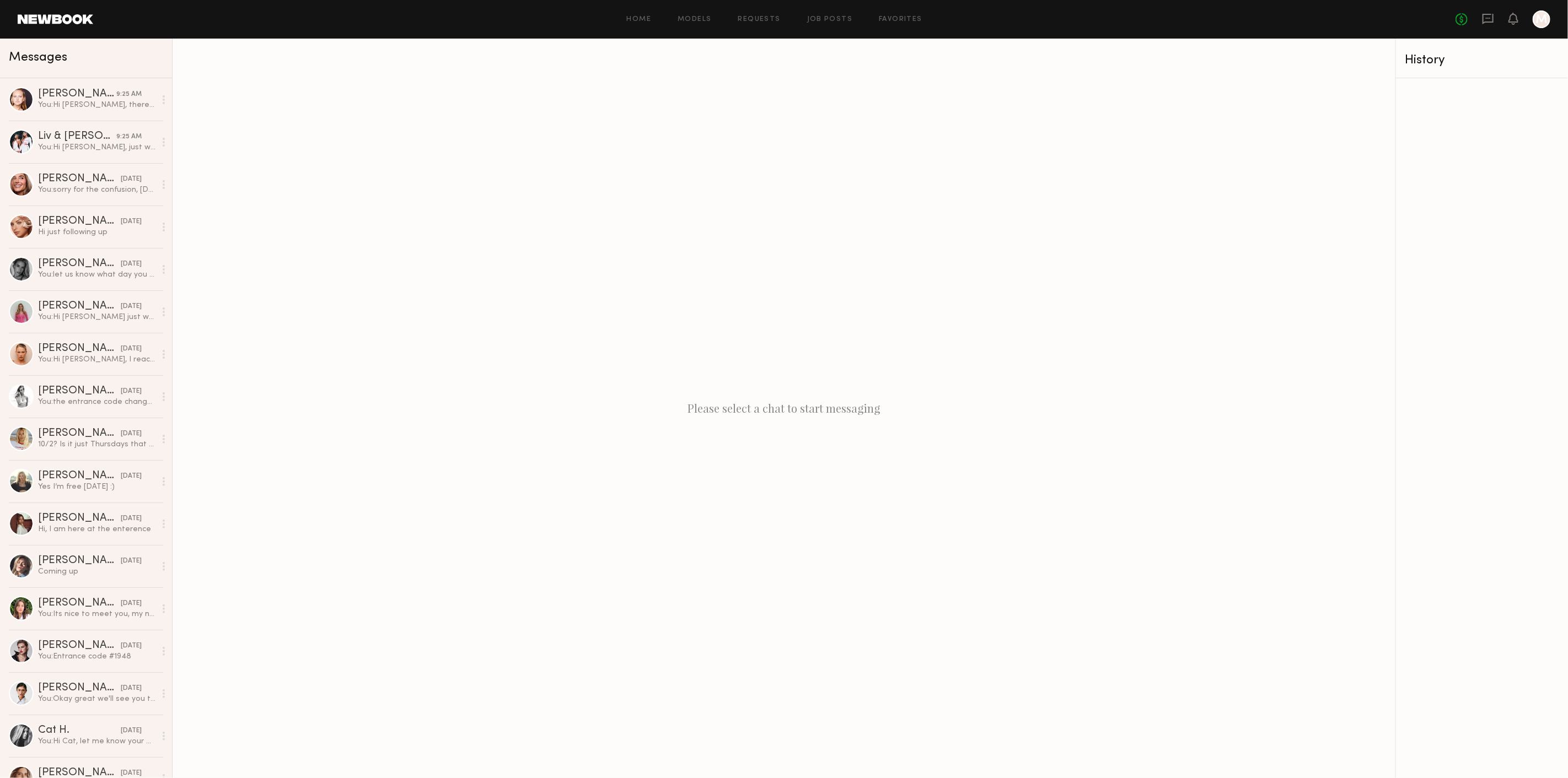
click at [909, 14] on div "Home Models Requests Job Posts Favorites Sign Out No fees up to $5,000 M" at bounding box center [821, 19] width 1457 height 18
click at [901, 20] on link "Favorites" at bounding box center [900, 20] width 43 height 7
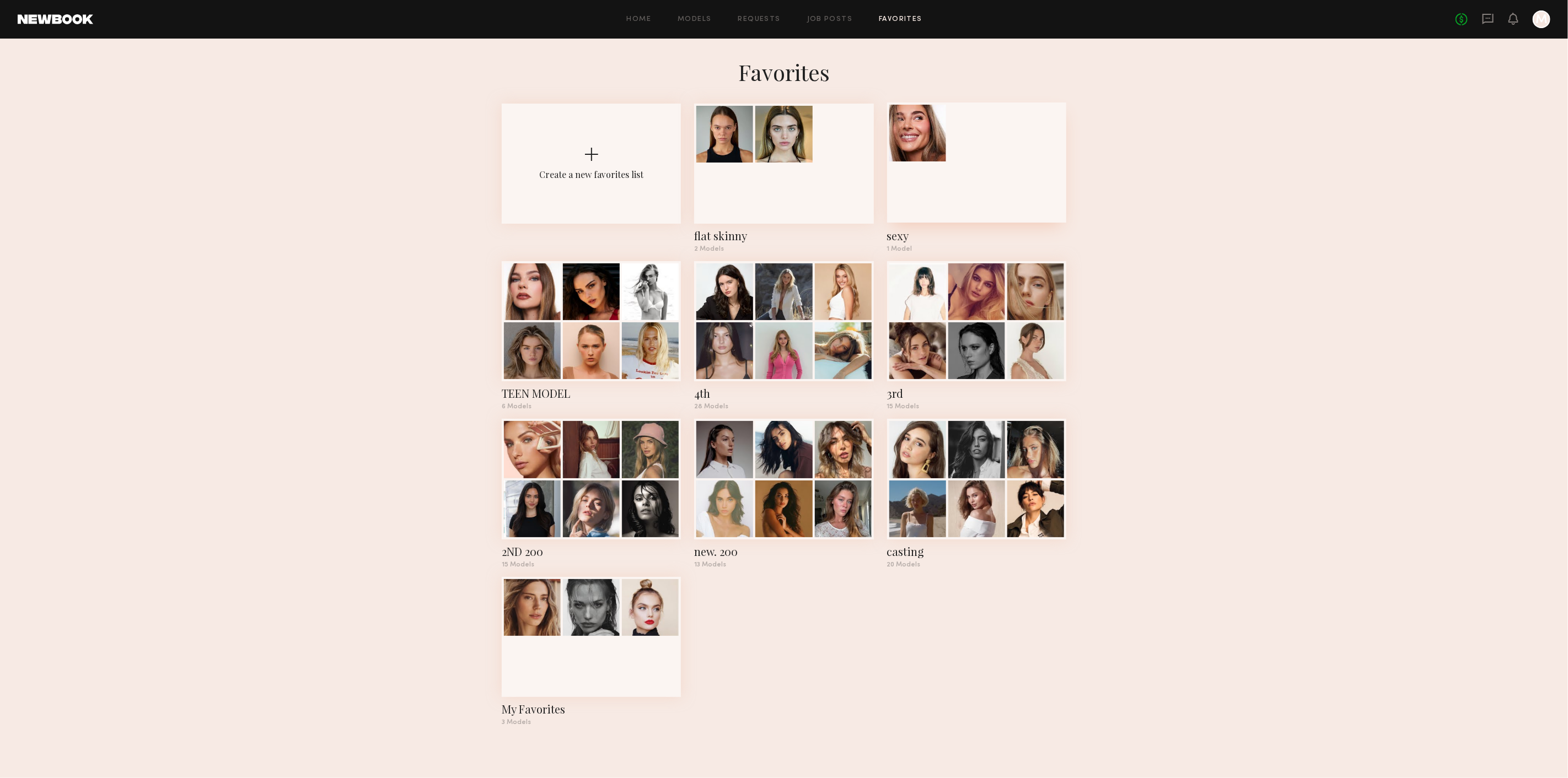
click at [903, 204] on div at bounding box center [977, 162] width 179 height 120
click at [611, 365] on div at bounding box center [591, 349] width 57 height 57
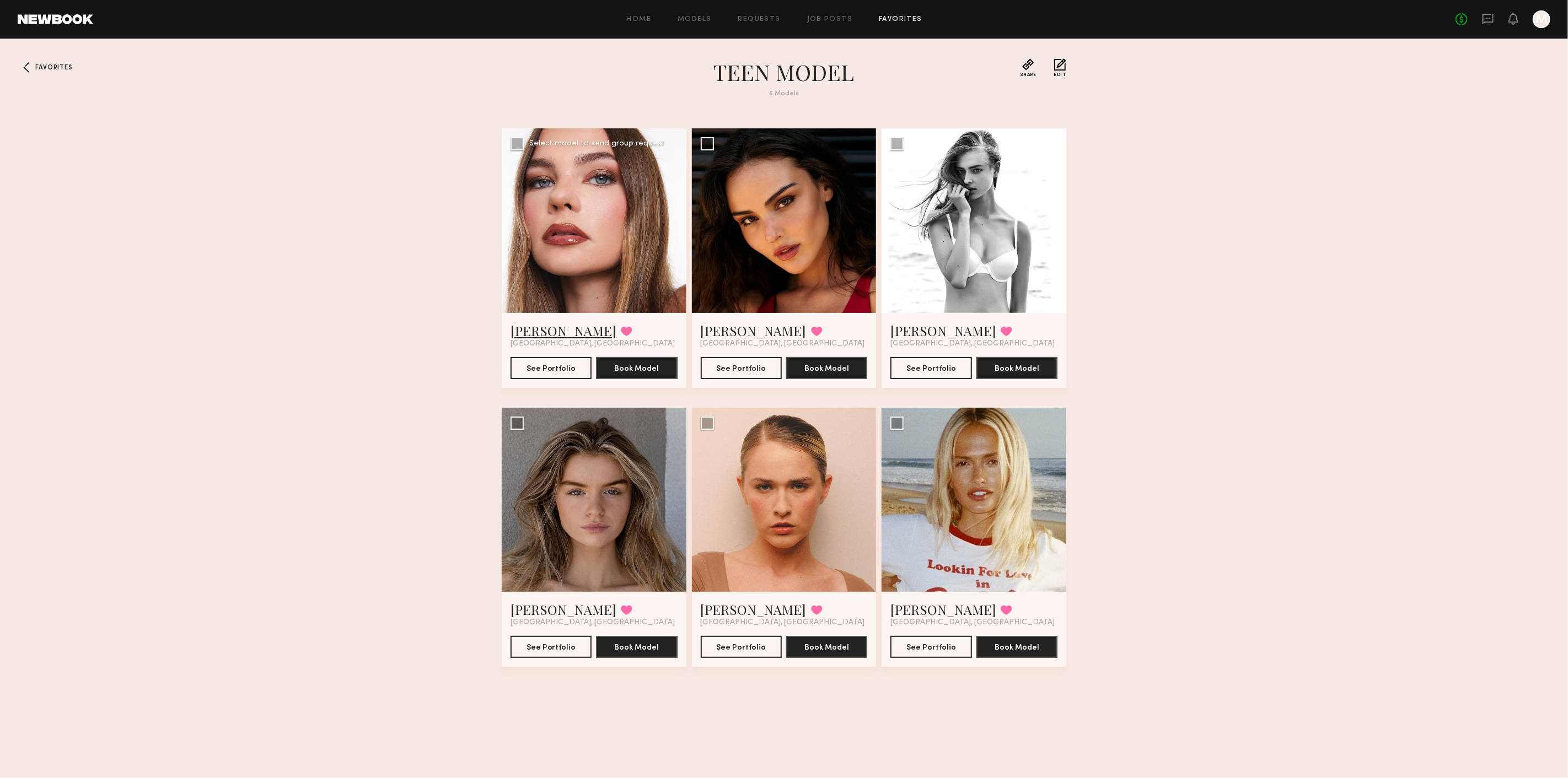
click at [557, 326] on link "Grace W." at bounding box center [564, 331] width 106 height 18
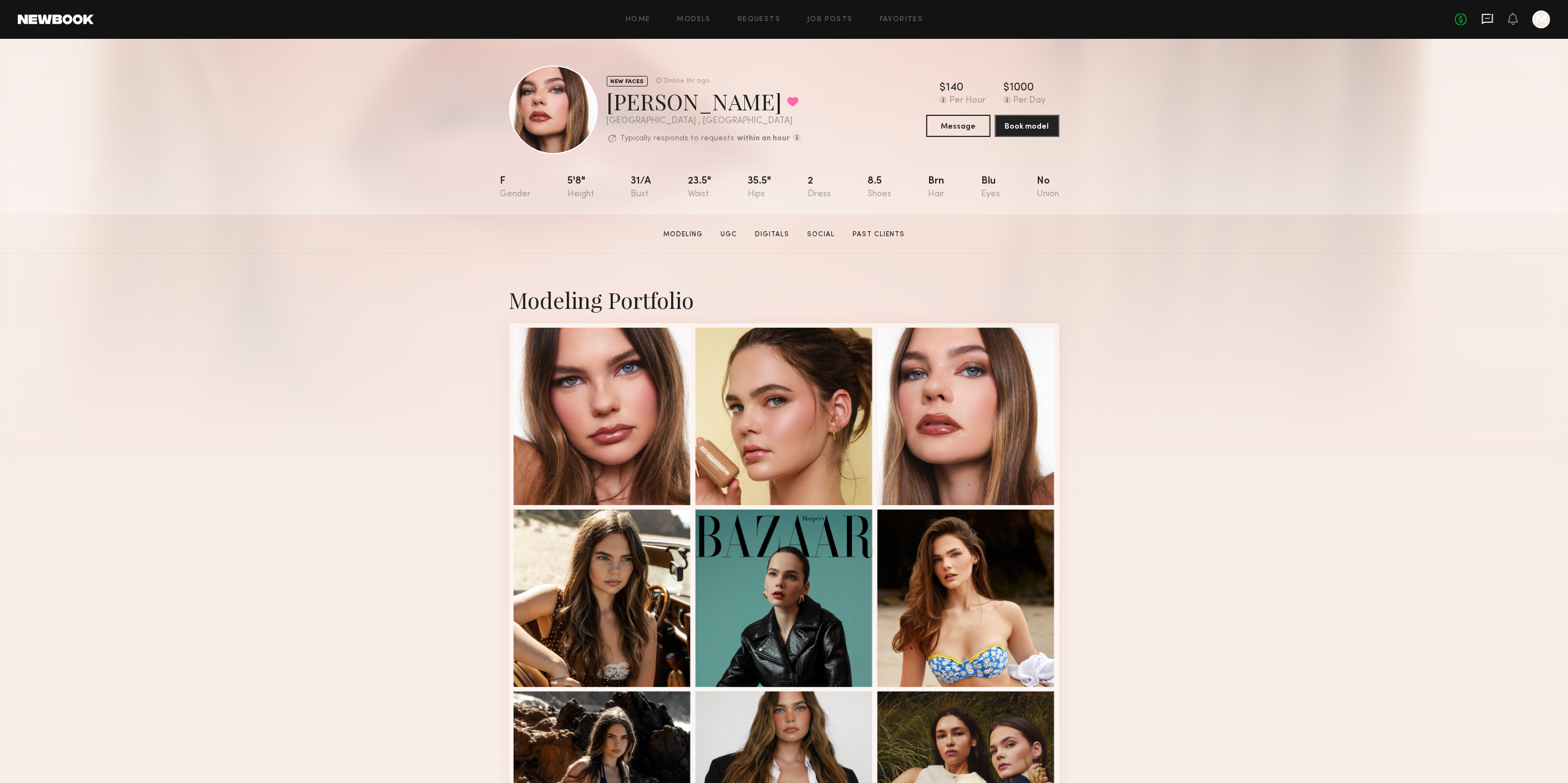
click at [1485, 17] on icon at bounding box center [1487, 19] width 12 height 12
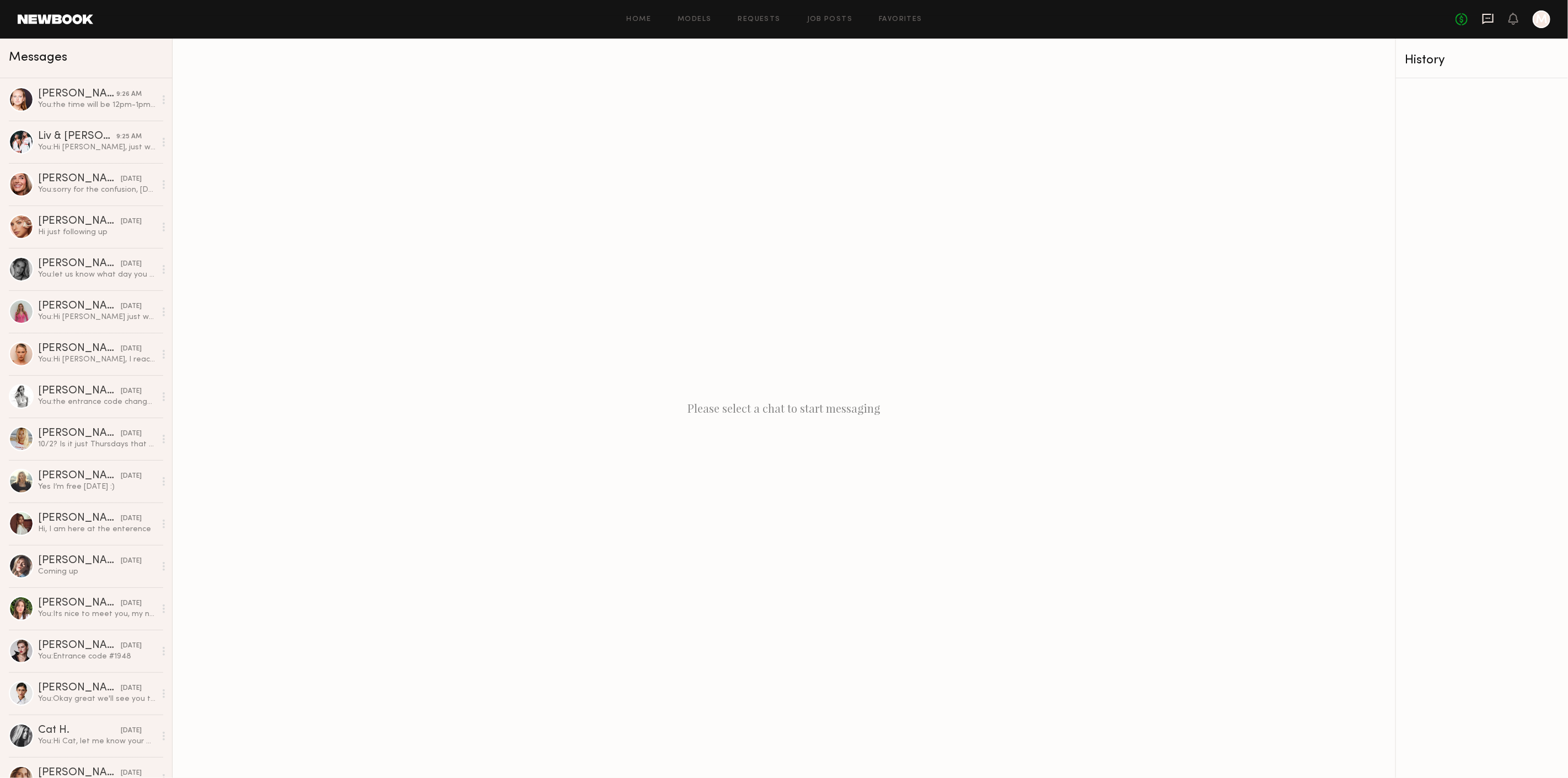
click at [1482, 20] on icon at bounding box center [1488, 19] width 12 height 12
click at [892, 16] on link "Favorites" at bounding box center [900, 20] width 43 height 7
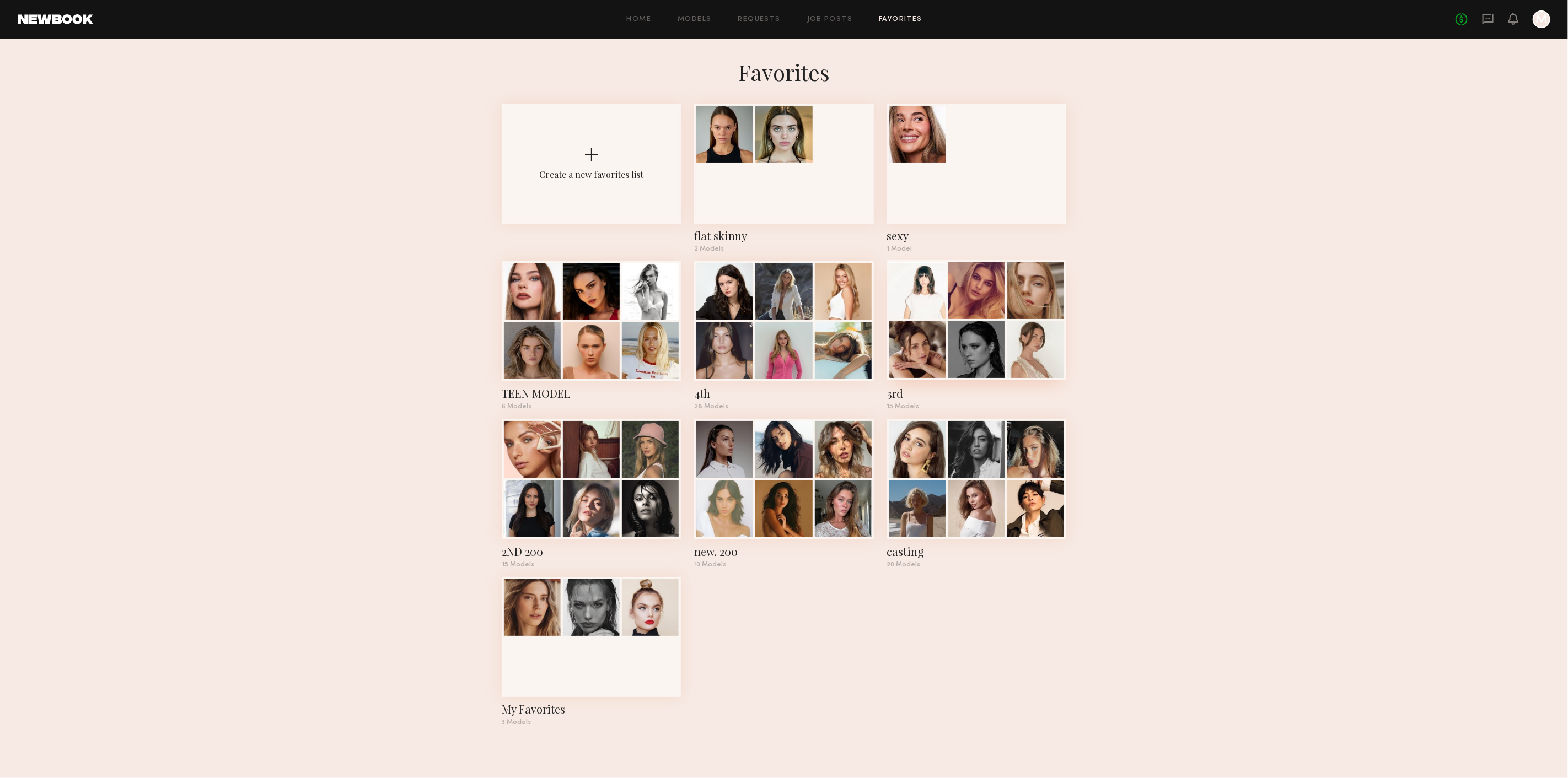
click at [905, 392] on div "3rd" at bounding box center [977, 394] width 179 height 15
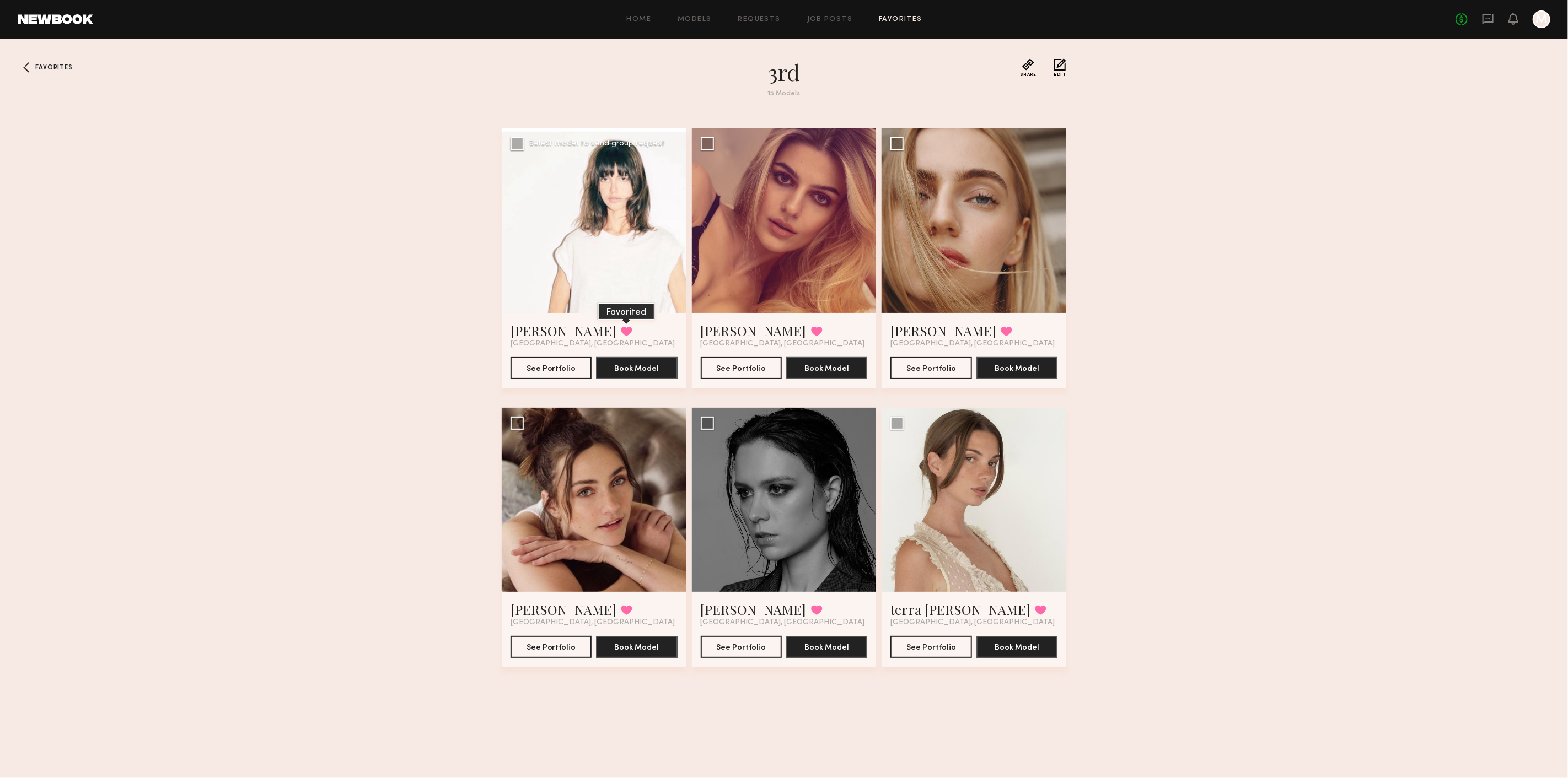
click at [621, 333] on button at bounding box center [627, 331] width 12 height 10
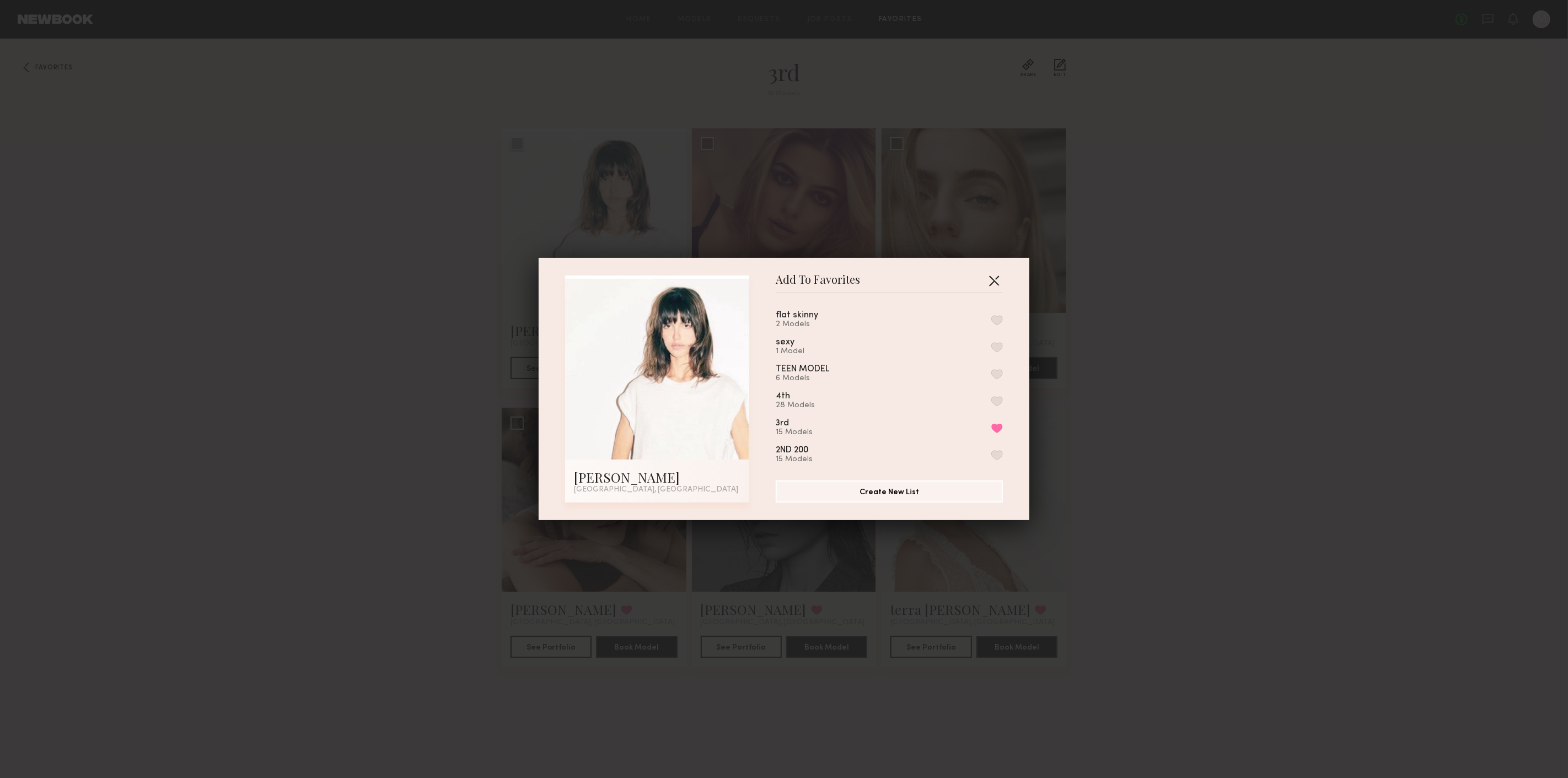
click at [990, 274] on button "button" at bounding box center [994, 280] width 18 height 18
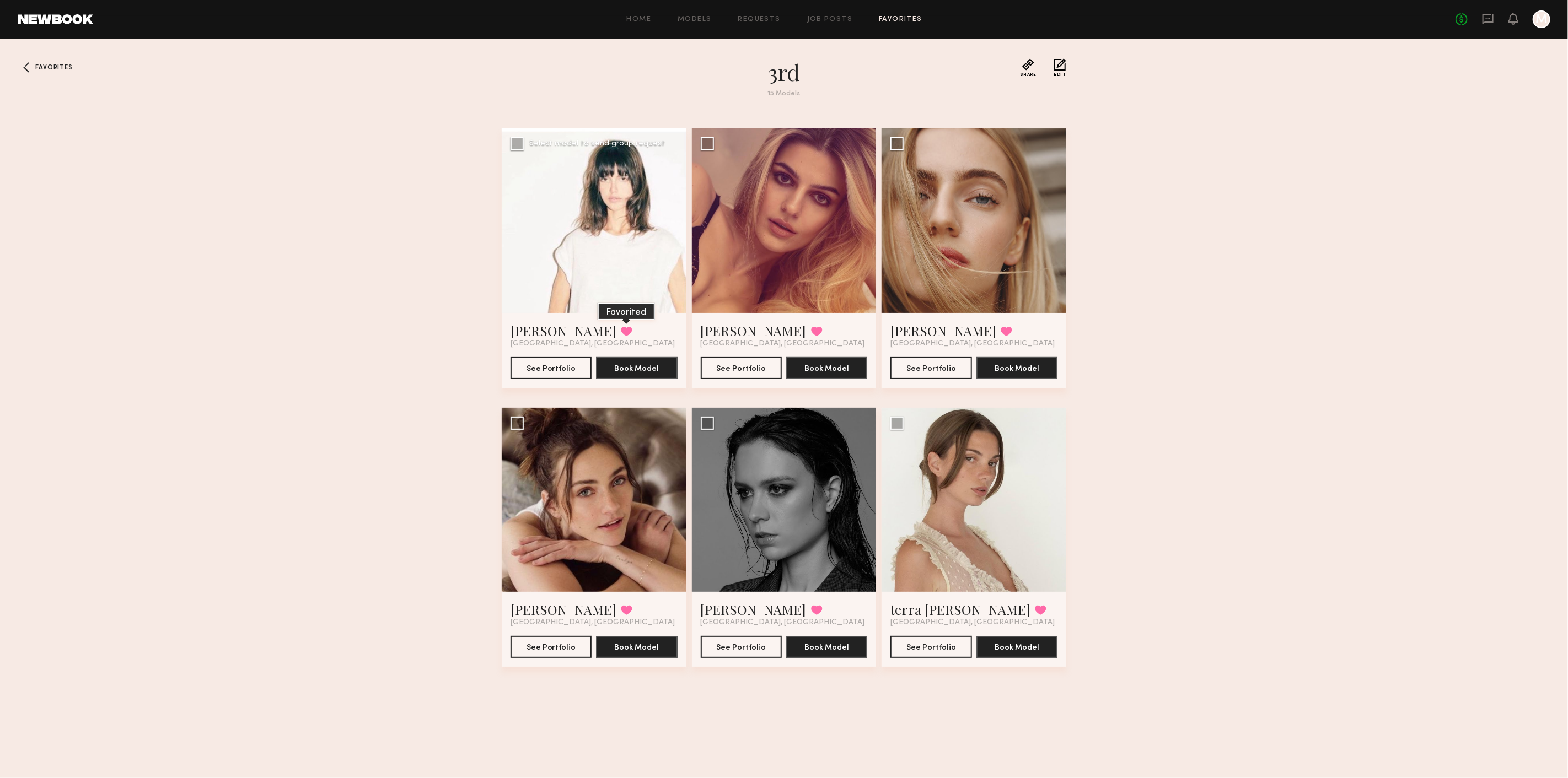
click at [621, 329] on button at bounding box center [627, 331] width 12 height 10
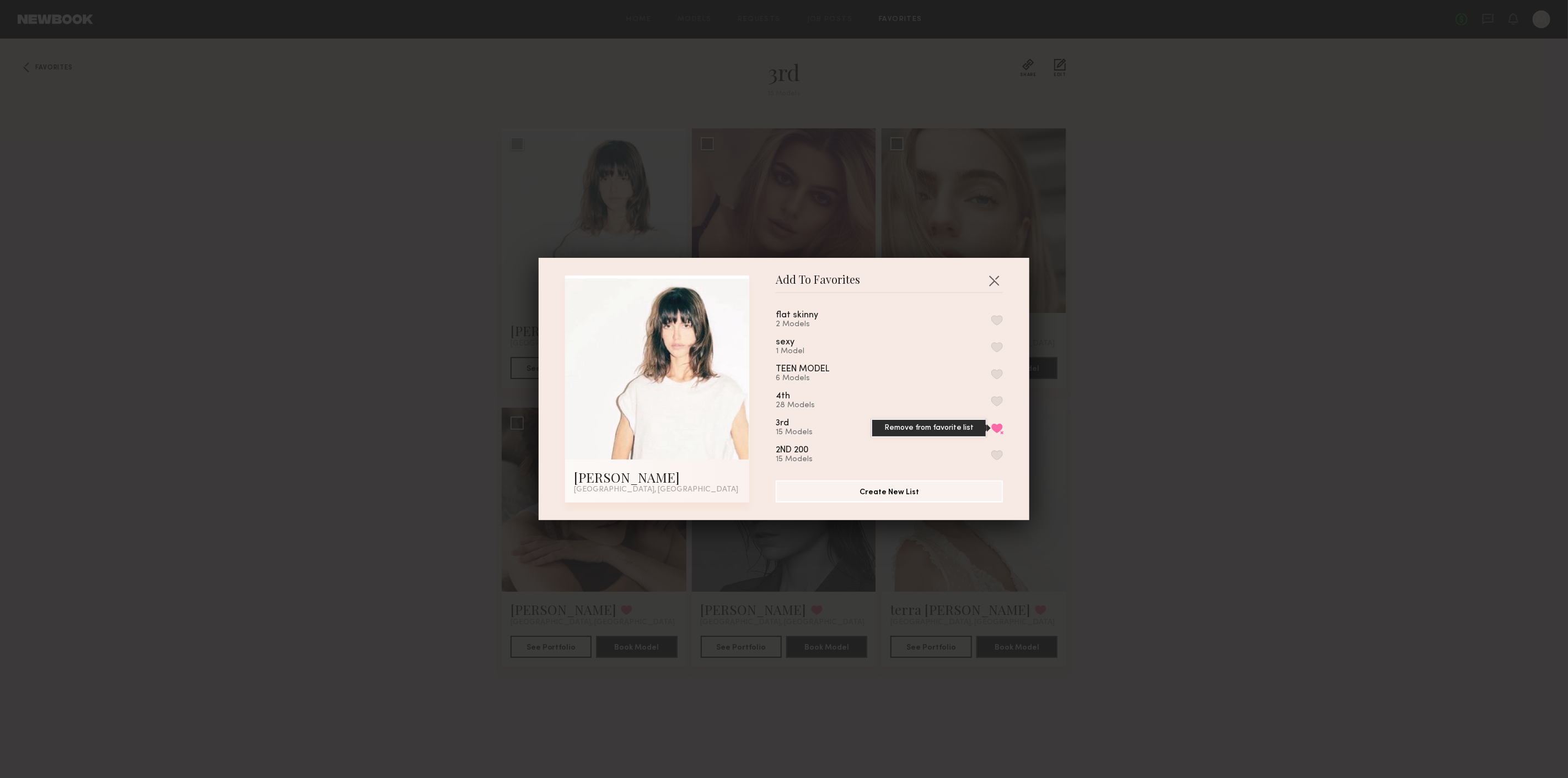
click at [992, 433] on button "Remove from favorite list" at bounding box center [998, 429] width 12 height 10
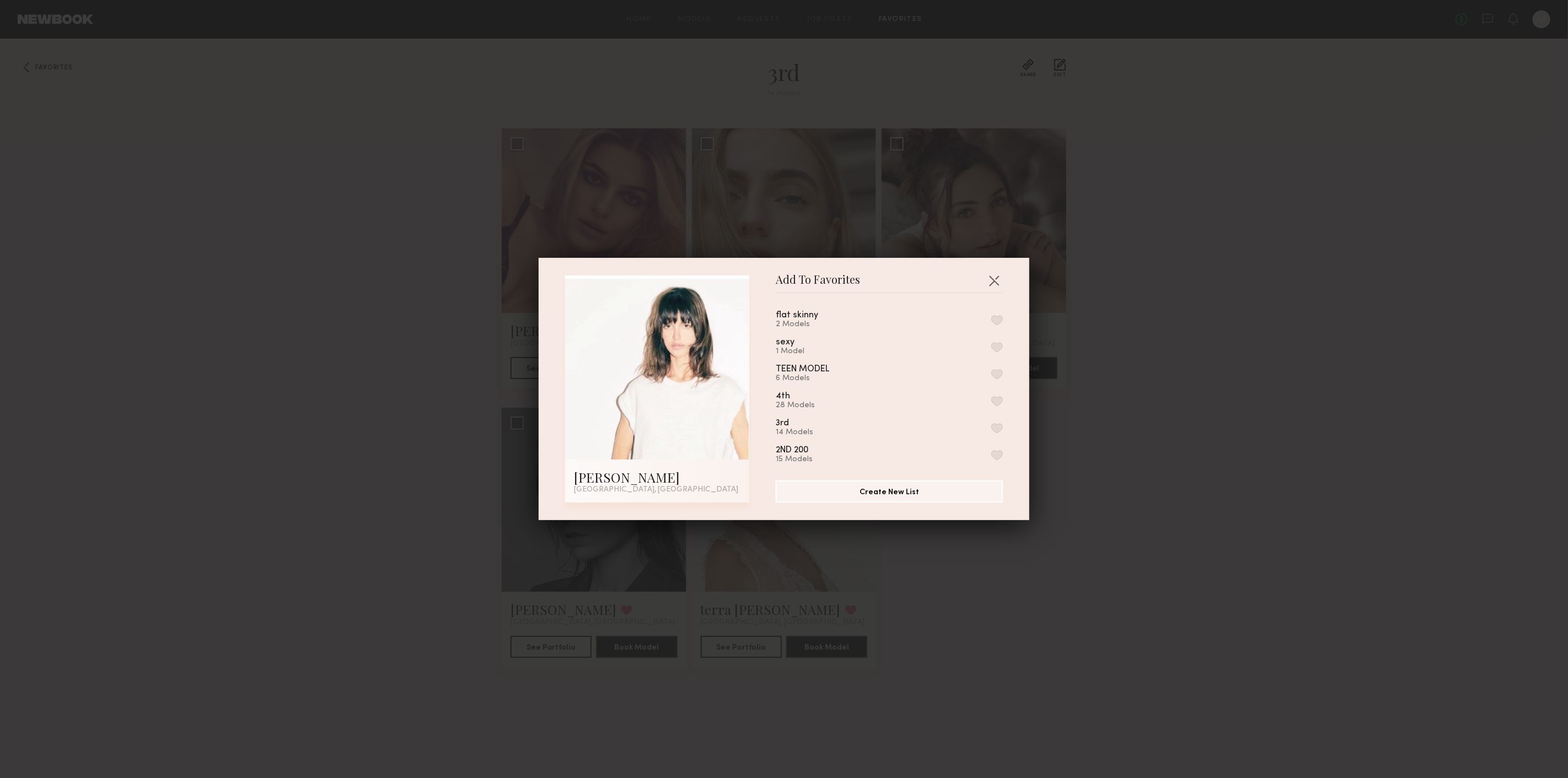
click at [1143, 377] on div "Add To Favorites Samantha B. Los Angeles, CA Add To Favorites flat skinny 2 Mod…" at bounding box center [784, 389] width 1568 height 778
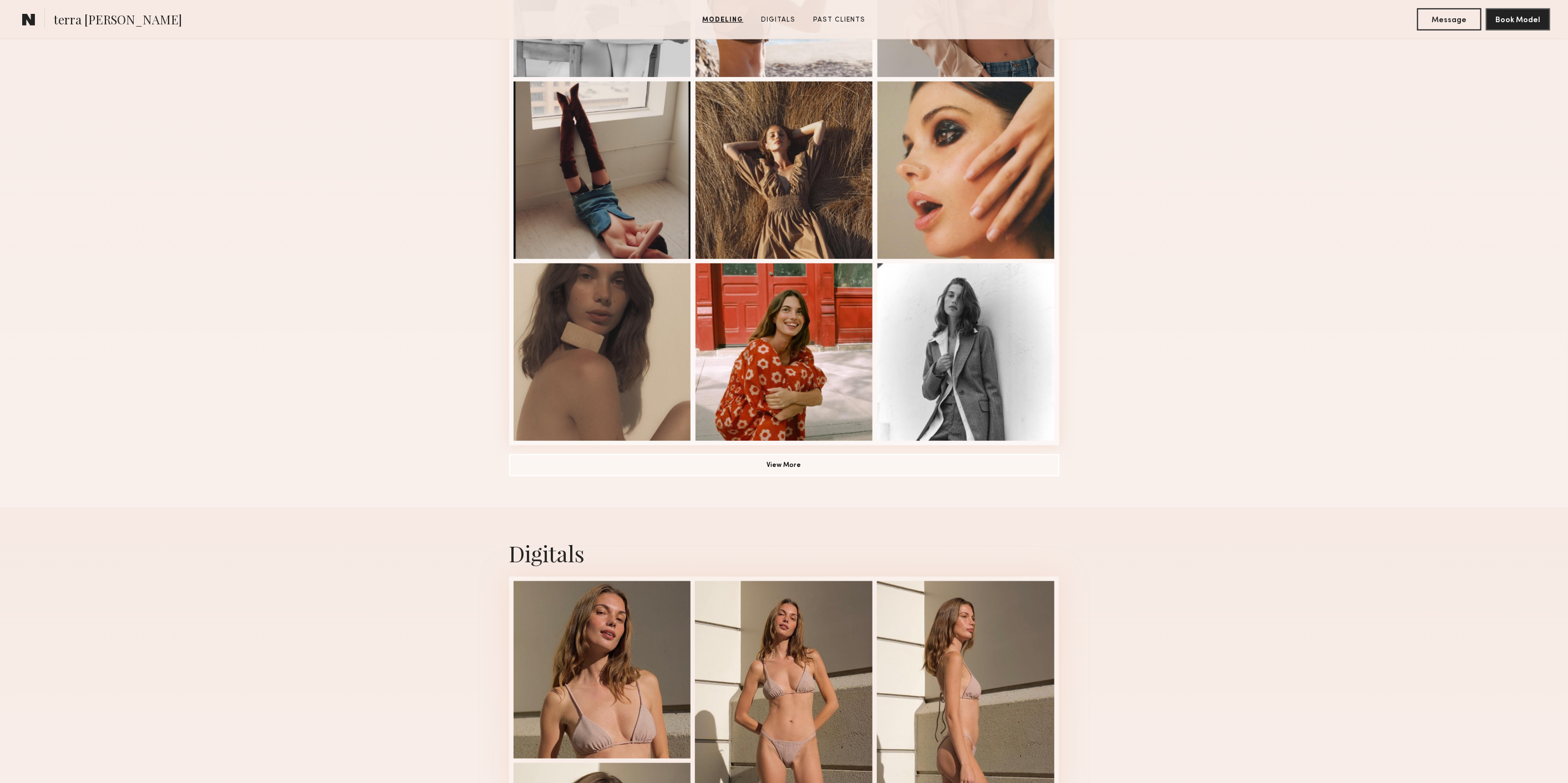
scroll to position [801, 0]
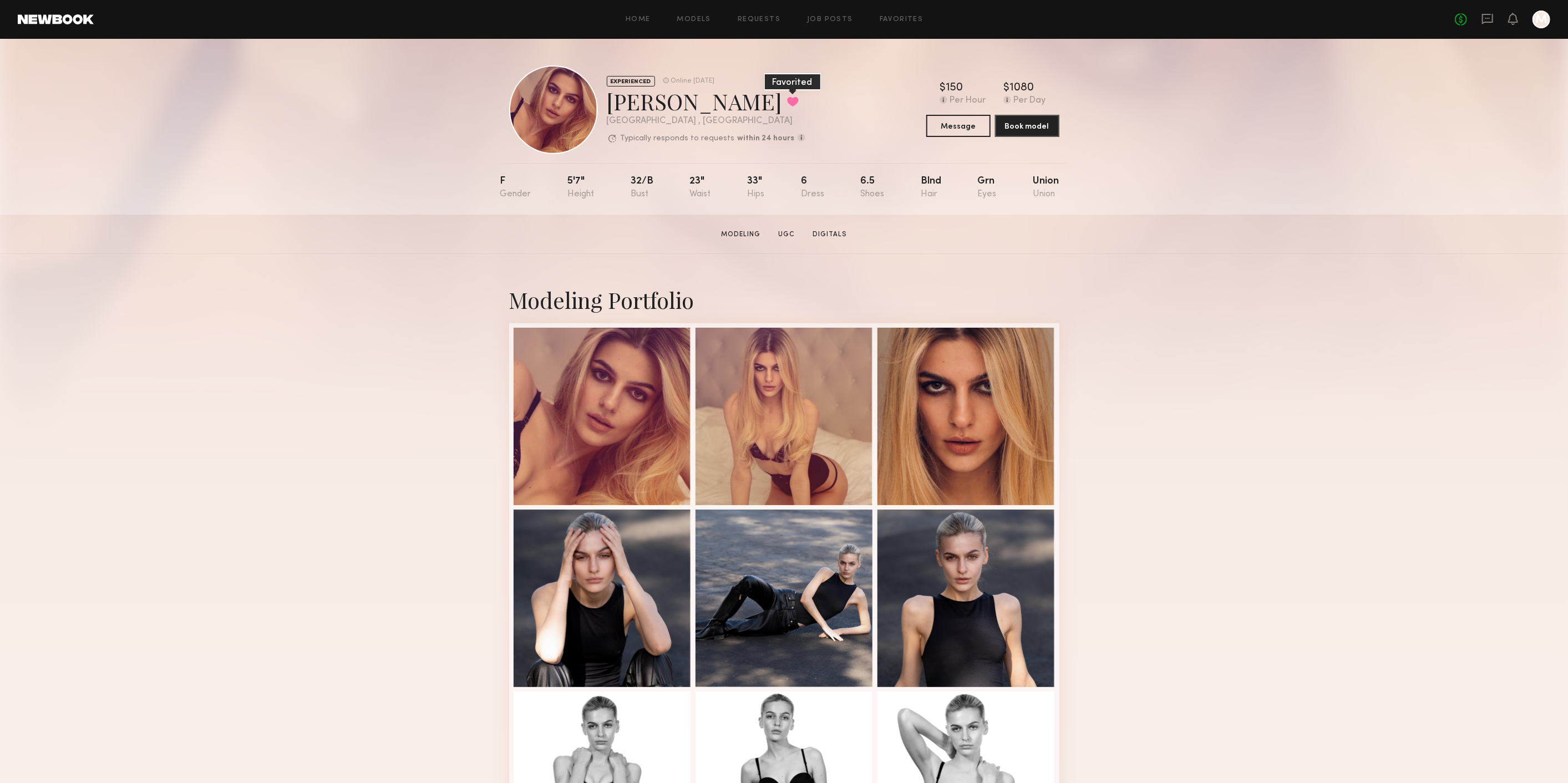
click at [787, 97] on button at bounding box center [793, 102] width 12 height 10
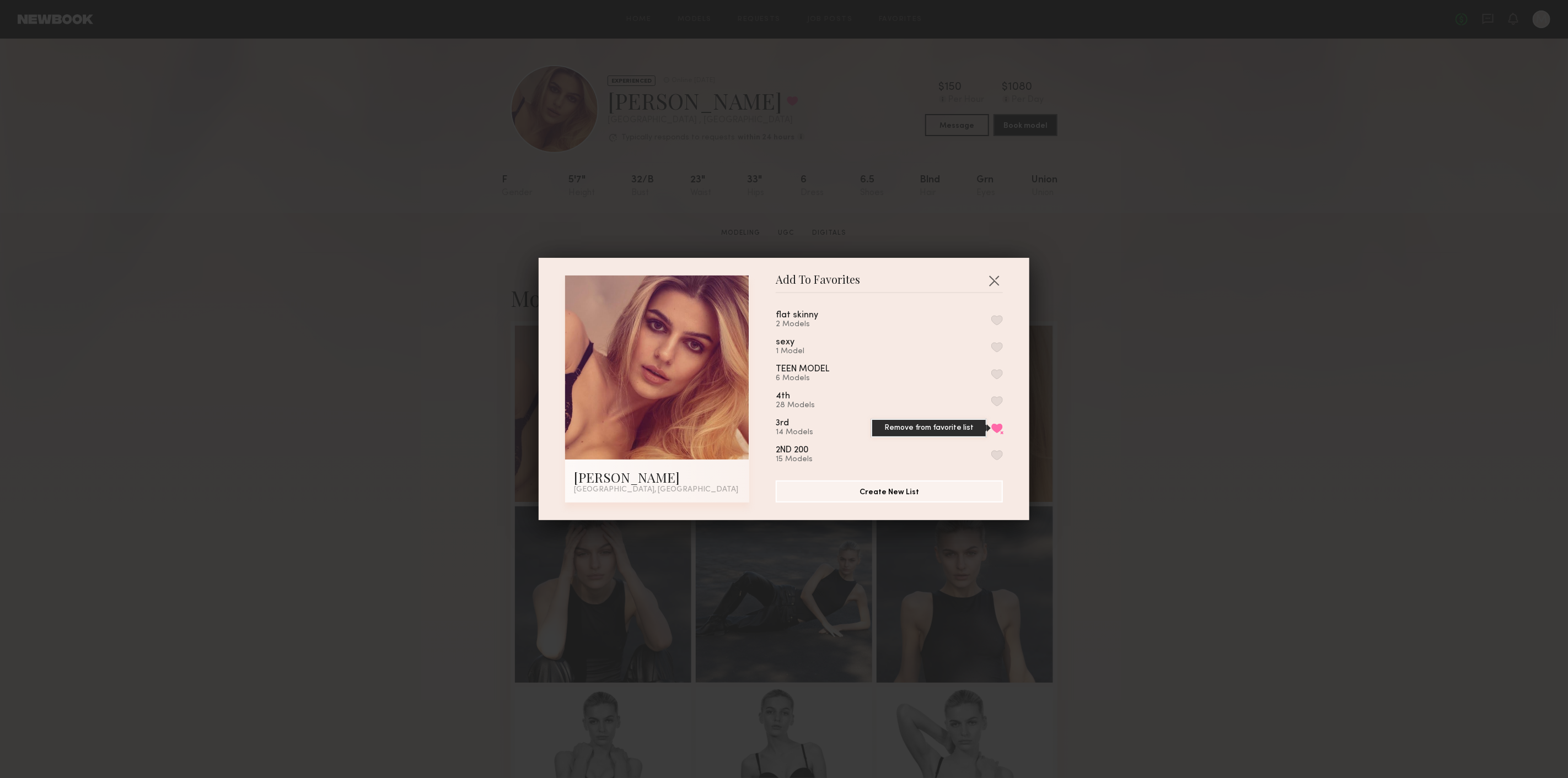
click at [992, 433] on button "Remove from favorite list" at bounding box center [998, 429] width 12 height 10
drag, startPoint x: 991, startPoint y: 274, endPoint x: 841, endPoint y: 129, distance: 208.6
click at [990, 274] on button "button" at bounding box center [994, 280] width 18 height 18
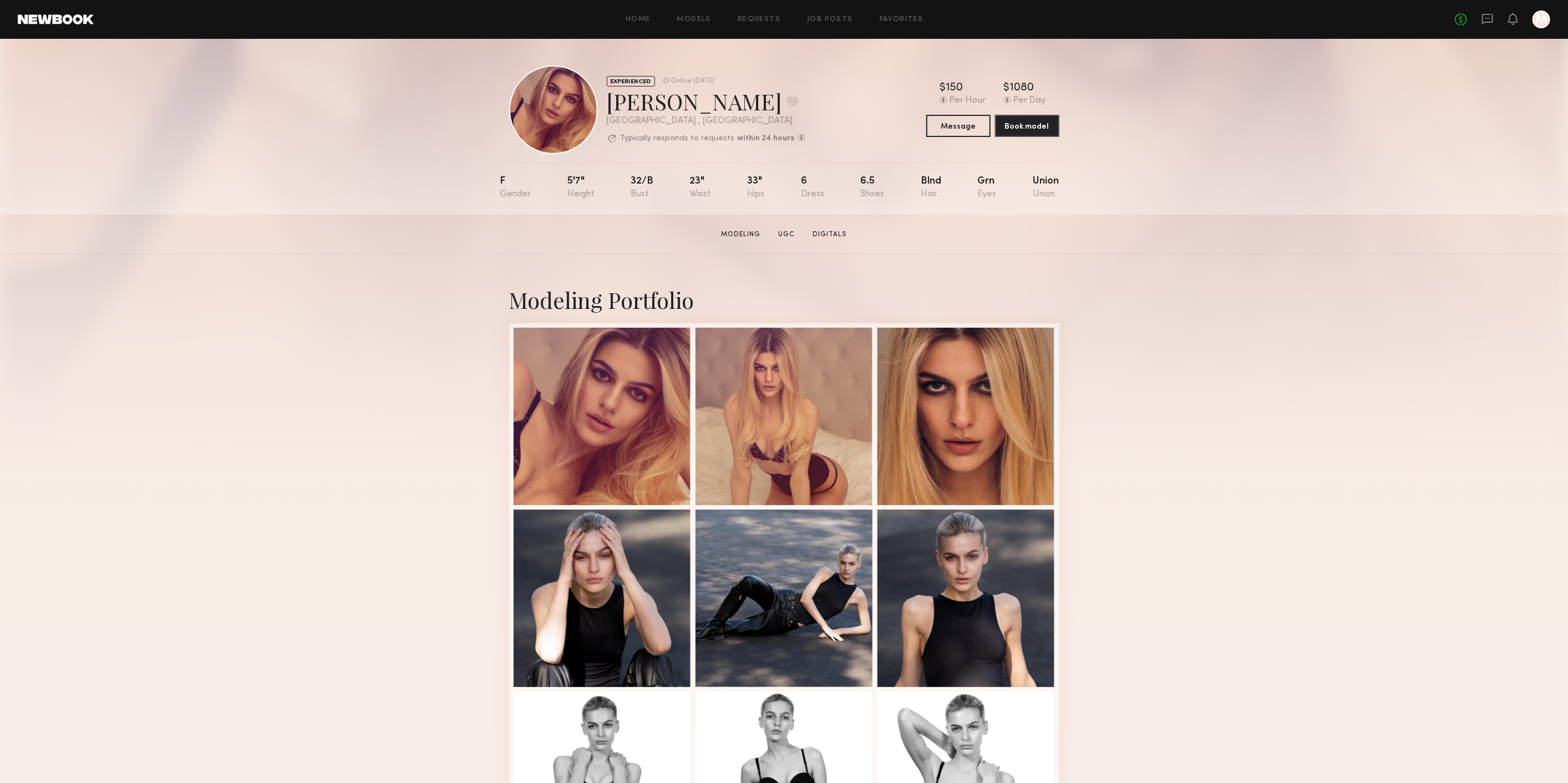
click at [679, 23] on div "Home Models Requests Job Posts Favorites Sign Out No fees up to $5,000 M" at bounding box center [822, 19] width 1456 height 18
click at [687, 21] on link "Models" at bounding box center [694, 20] width 33 height 7
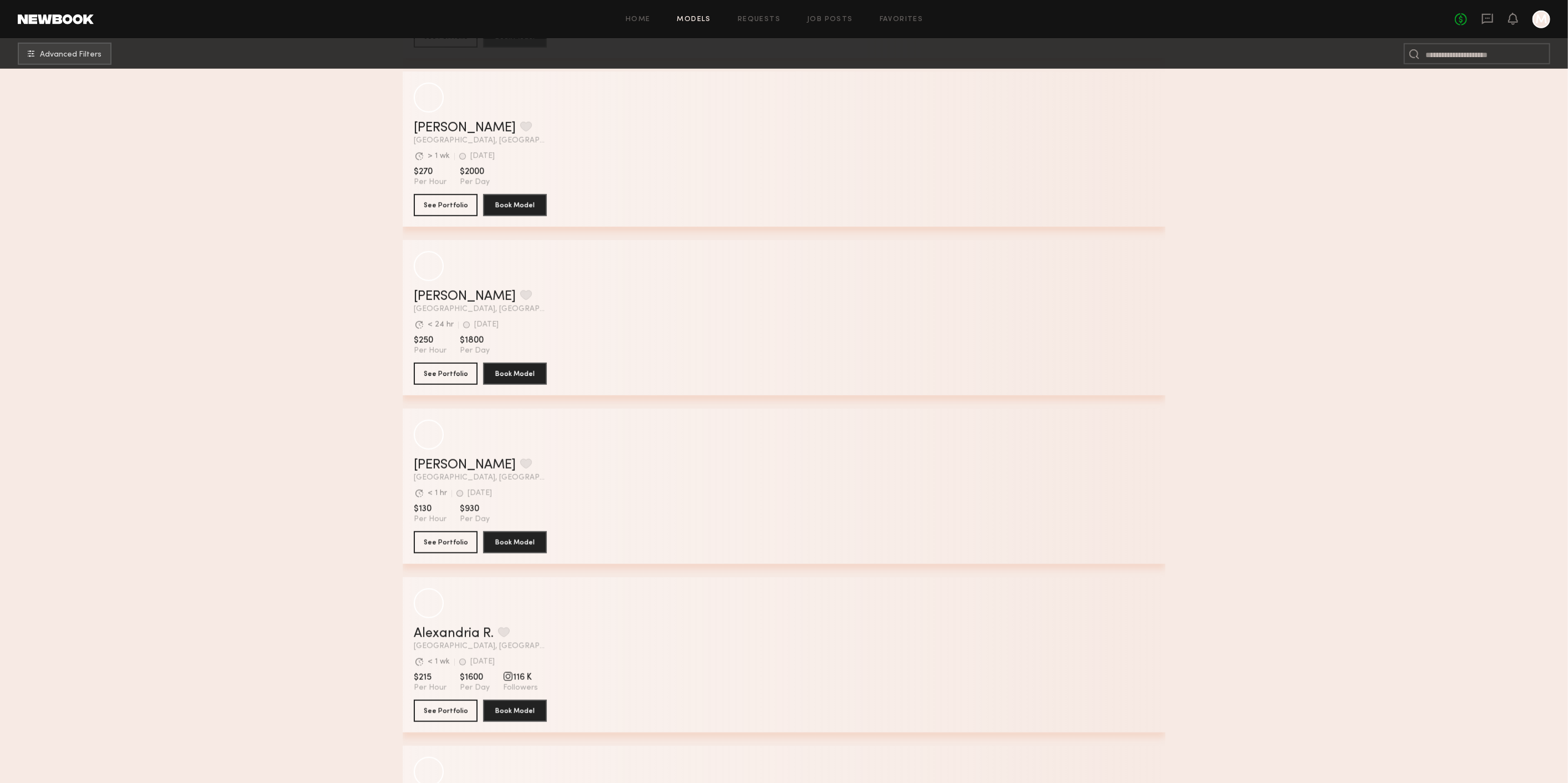
scroll to position [16236, 0]
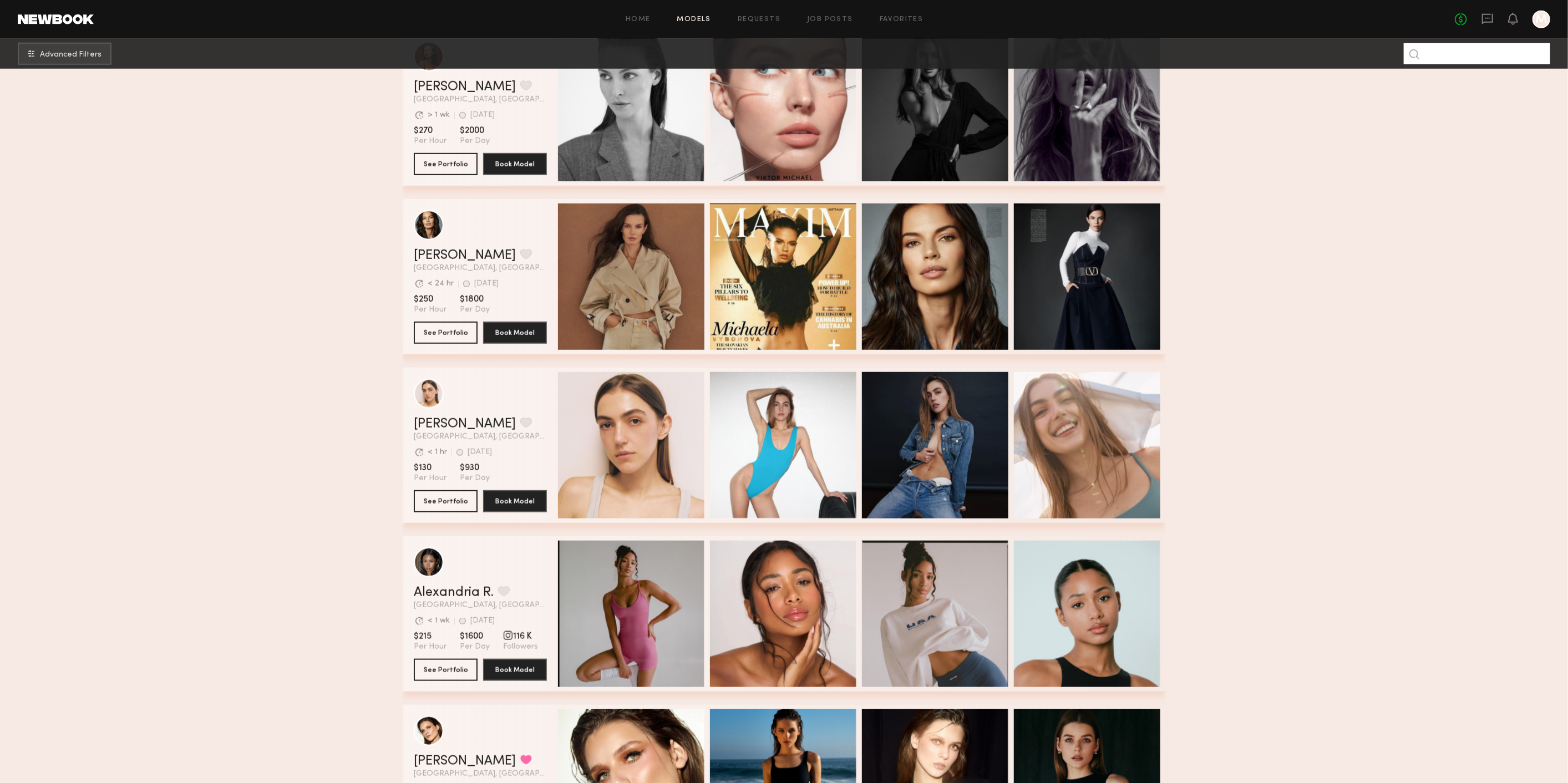
drag, startPoint x: 1487, startPoint y: 10, endPoint x: 1509, endPoint y: 48, distance: 43.9
drag, startPoint x: 1509, startPoint y: 48, endPoint x: 1271, endPoint y: 133, distance: 252.7
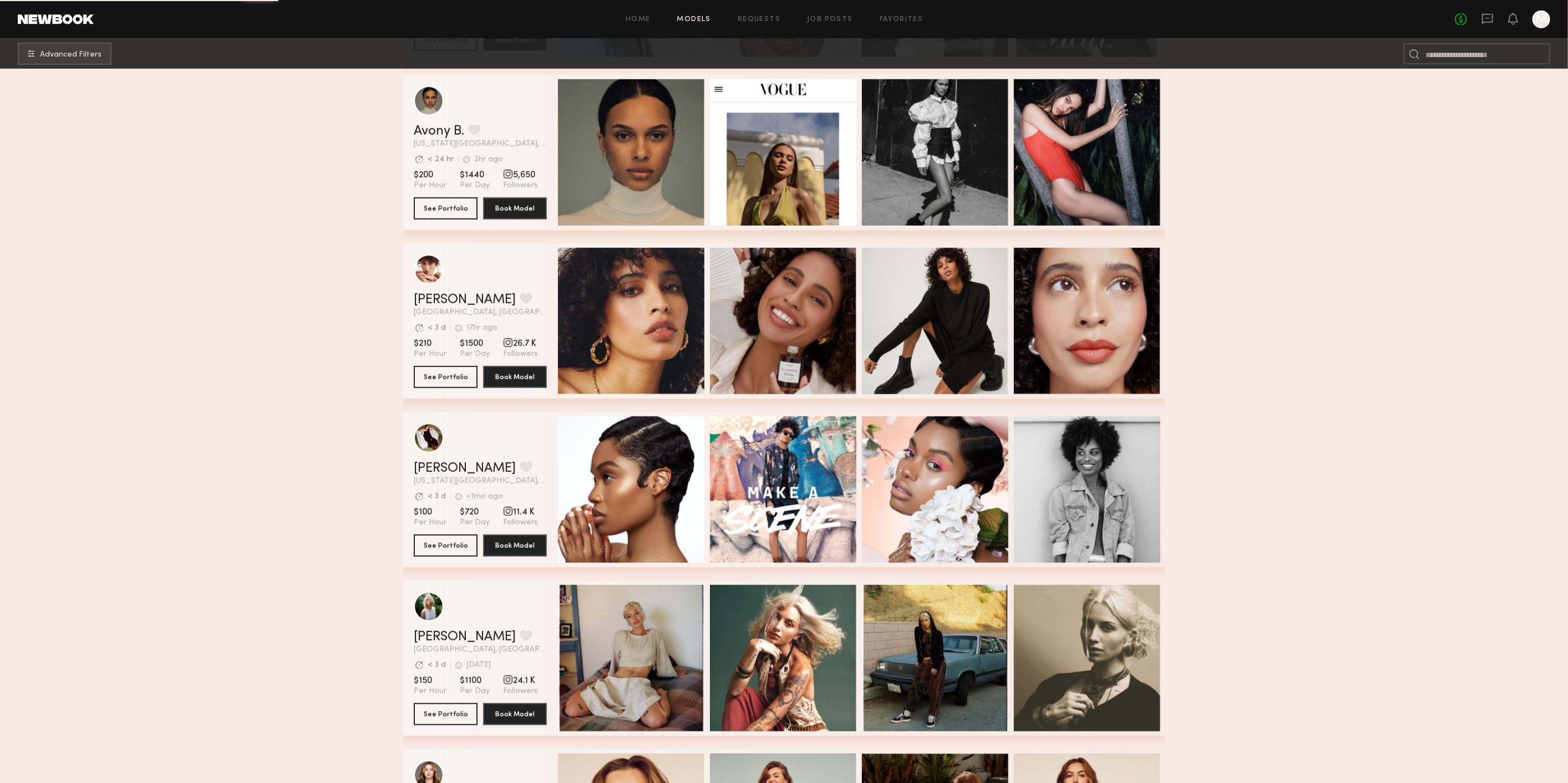
scroll to position [31868, 0]
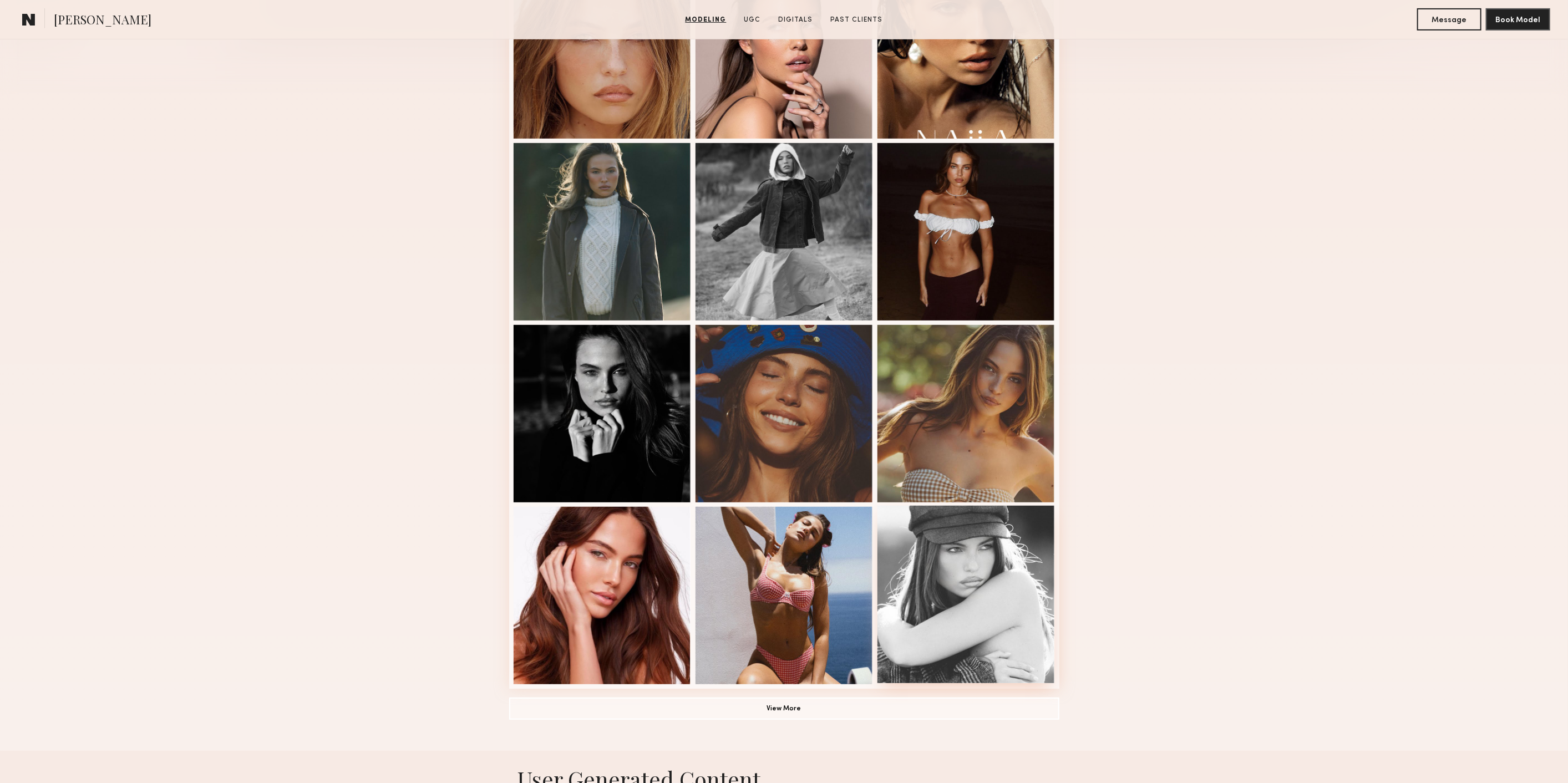
scroll to position [394, 0]
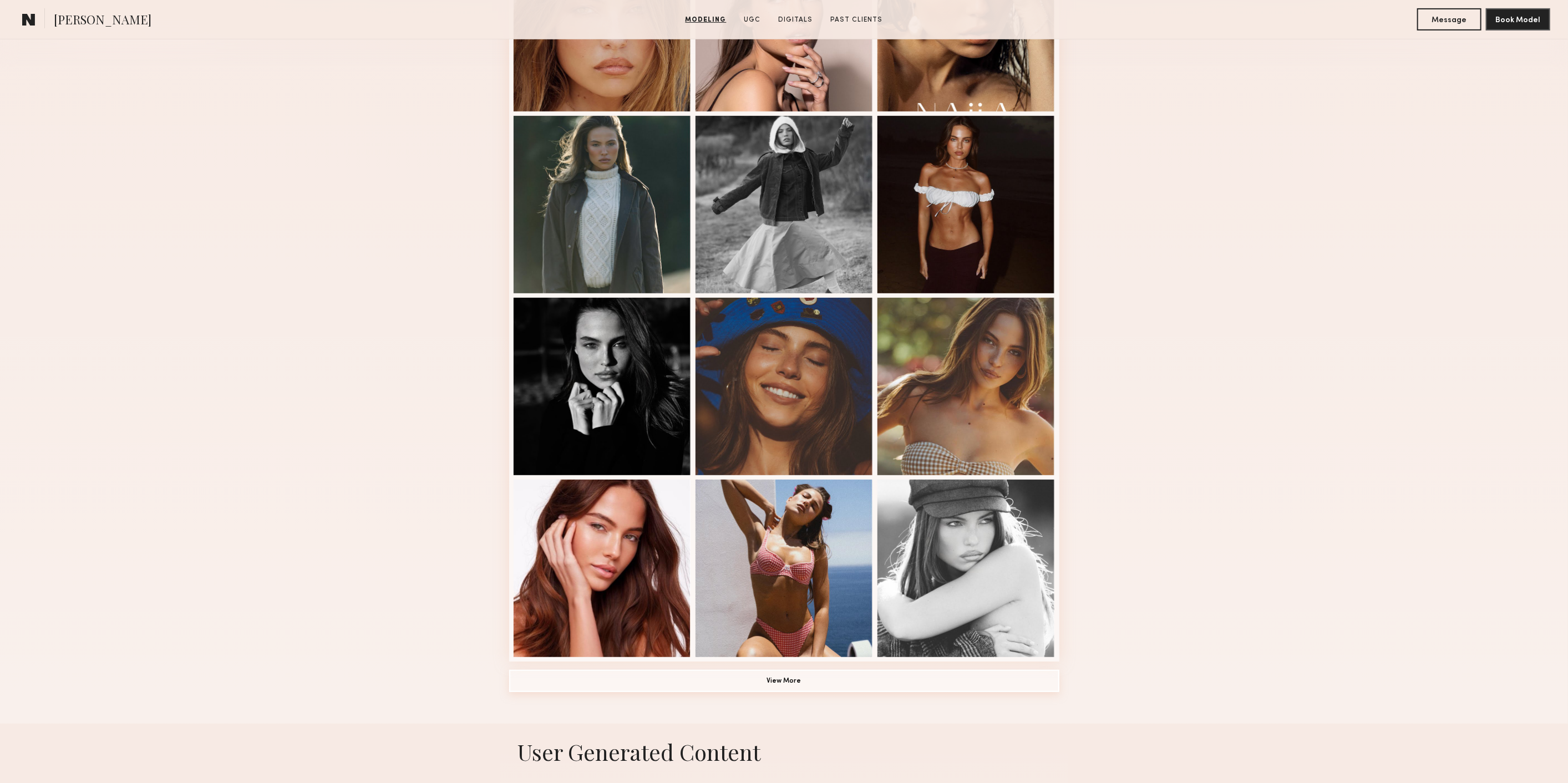
click at [942, 684] on button "View More" at bounding box center [785, 681] width 551 height 22
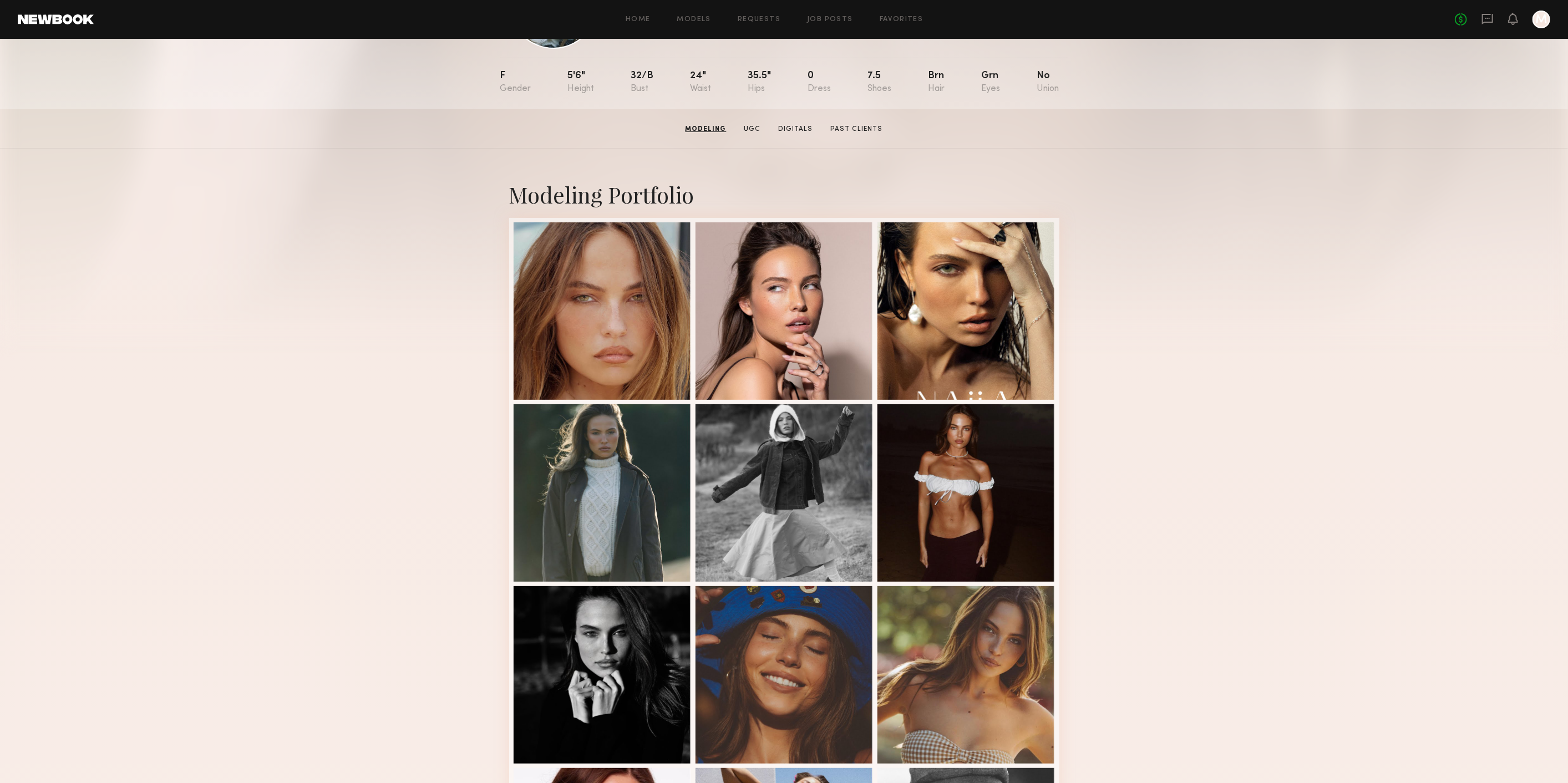
scroll to position [0, 0]
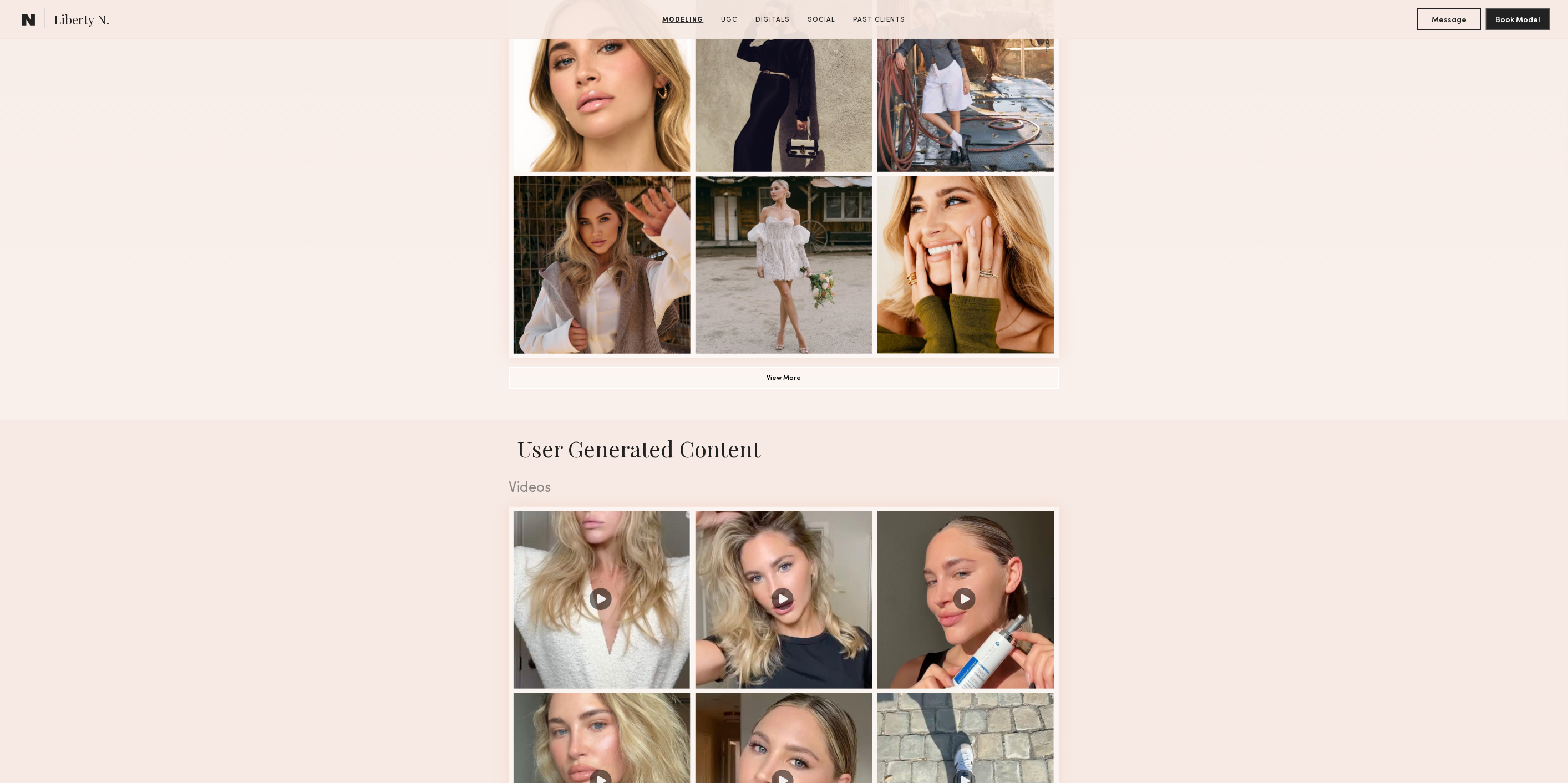
scroll to position [678, 0]
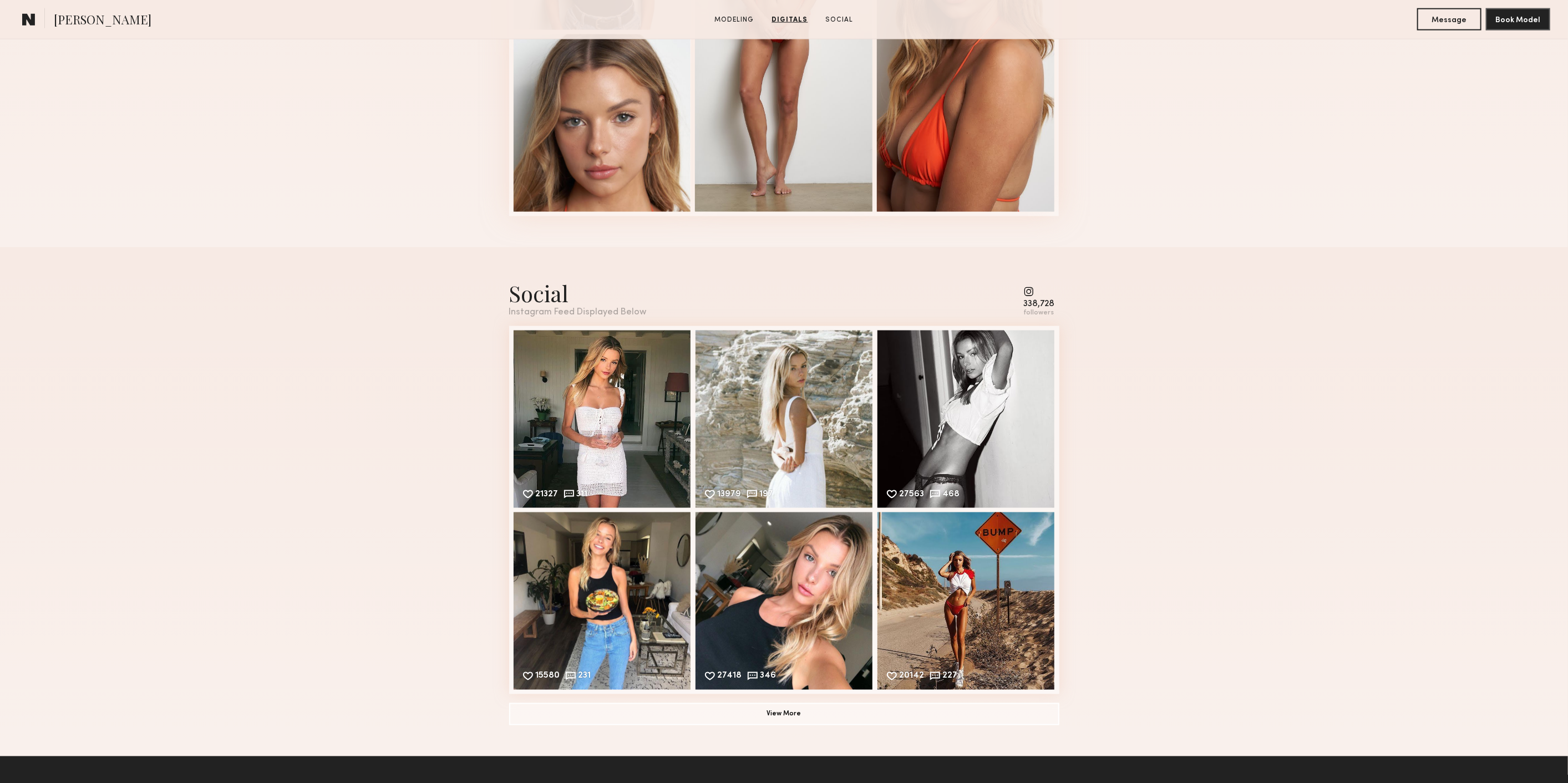
scroll to position [1479, 0]
